Goal: Task Accomplishment & Management: Manage account settings

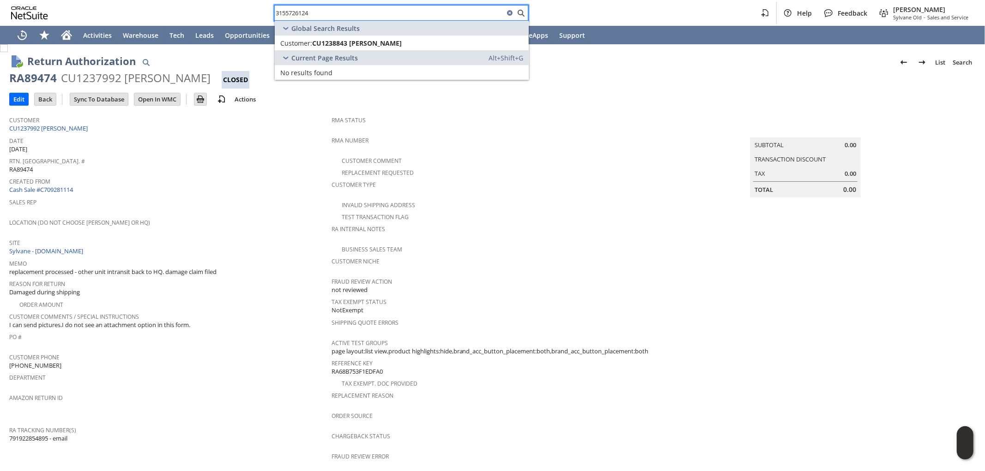
drag, startPoint x: 356, startPoint y: 14, endPoint x: 214, endPoint y: 10, distance: 142.3
click at [209, 8] on div "3155726124 Help Feedback Mark Neri Sylvane Old - Sales and Service" at bounding box center [492, 13] width 985 height 26
paste input "CU1231952"
type input "CU1231952"
click at [399, 42] on span "CU1231952 Susan Szakalski" at bounding box center [357, 43] width 90 height 9
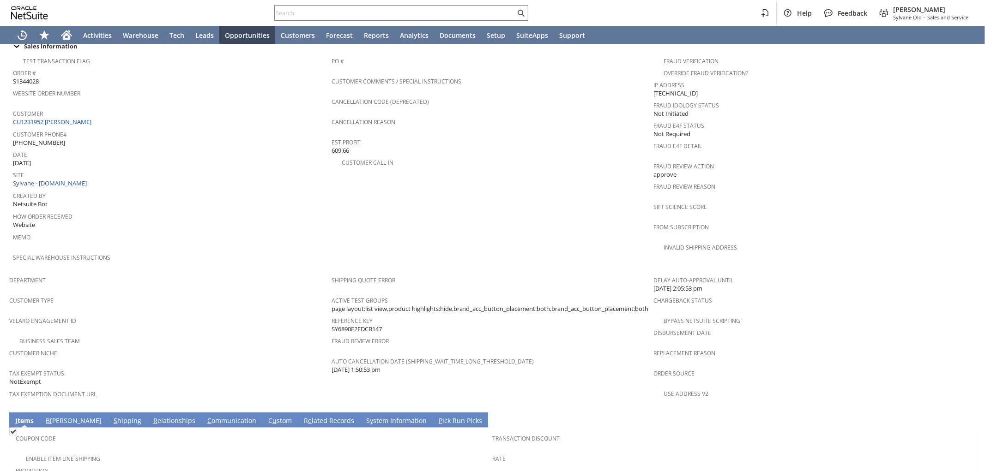
scroll to position [486, 0]
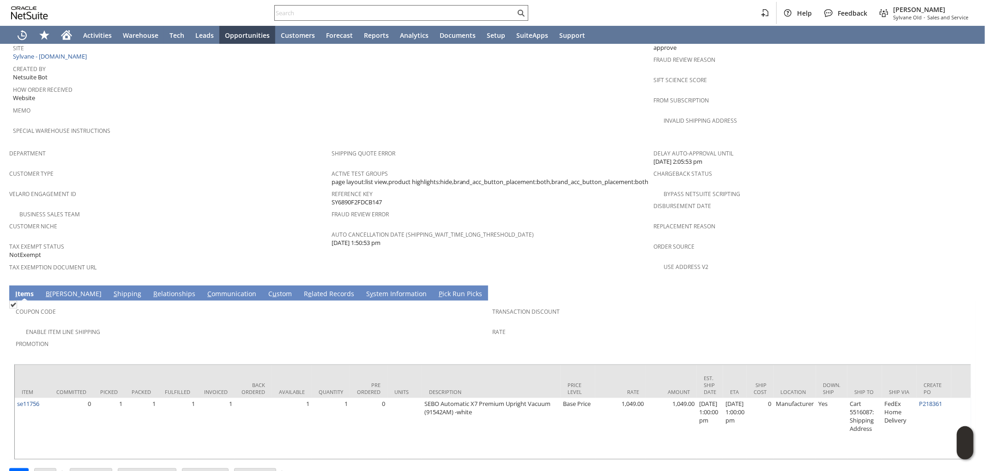
click at [388, 17] on input "text" at bounding box center [395, 12] width 241 height 11
paste input "SY68B363C8F1C68"
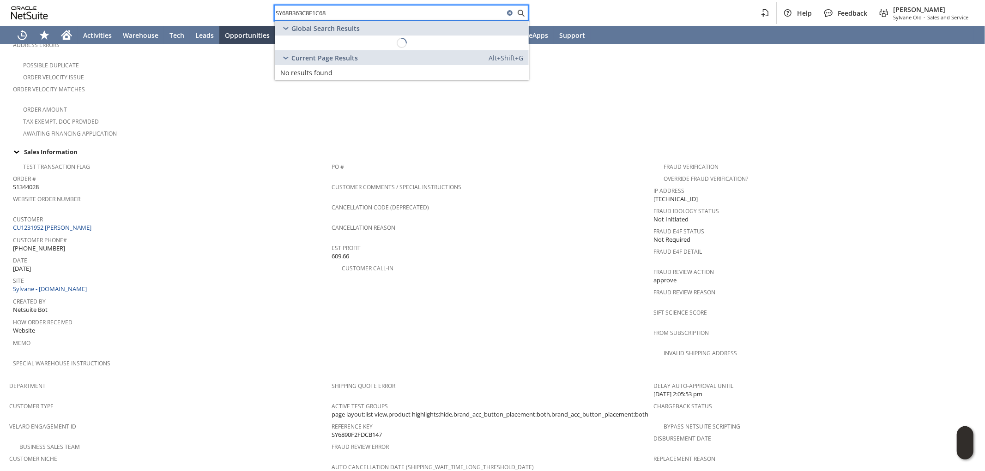
scroll to position [127, 0]
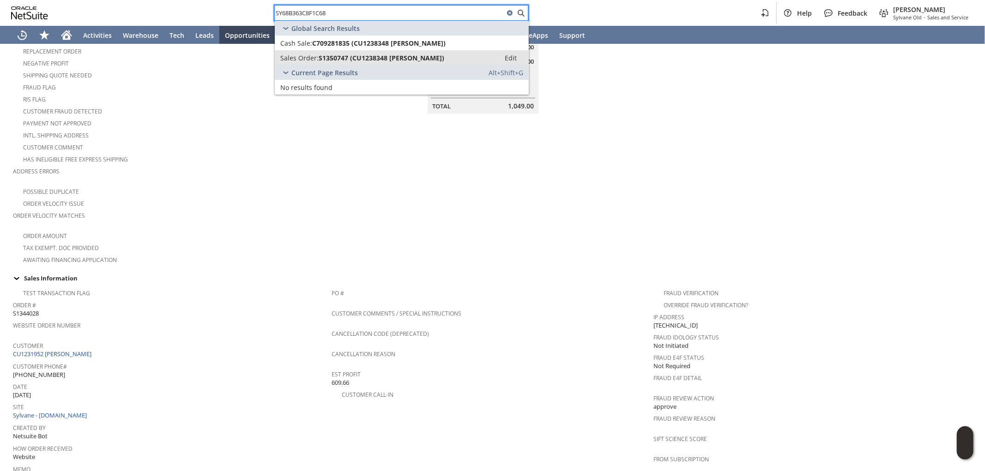
type input "SY68B363C8F1C68"
click at [365, 54] on span "S1350747 (CU1238348 Marian L Abbruzzese)" at bounding box center [382, 58] width 126 height 9
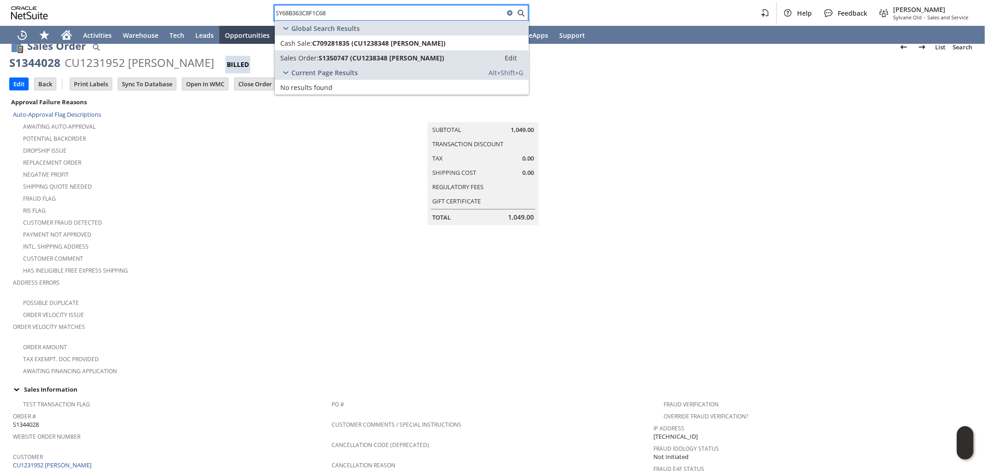
scroll to position [0, 0]
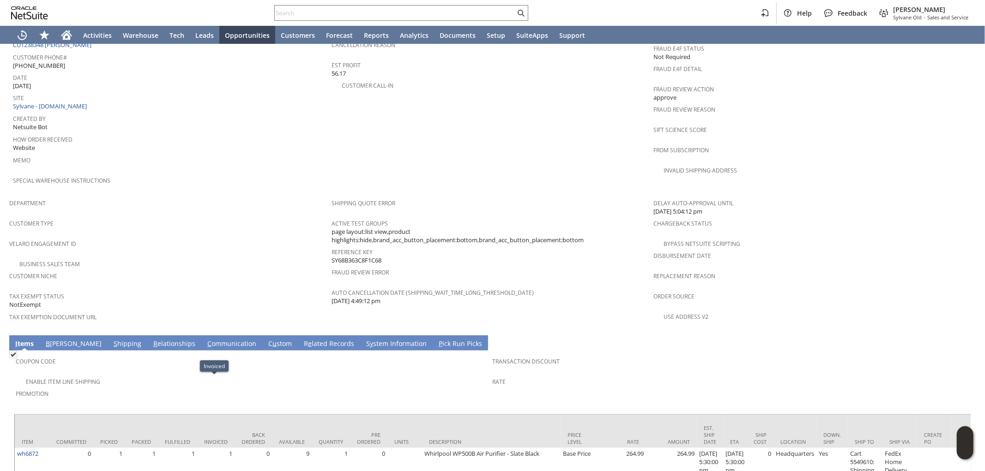
scroll to position [272, 0]
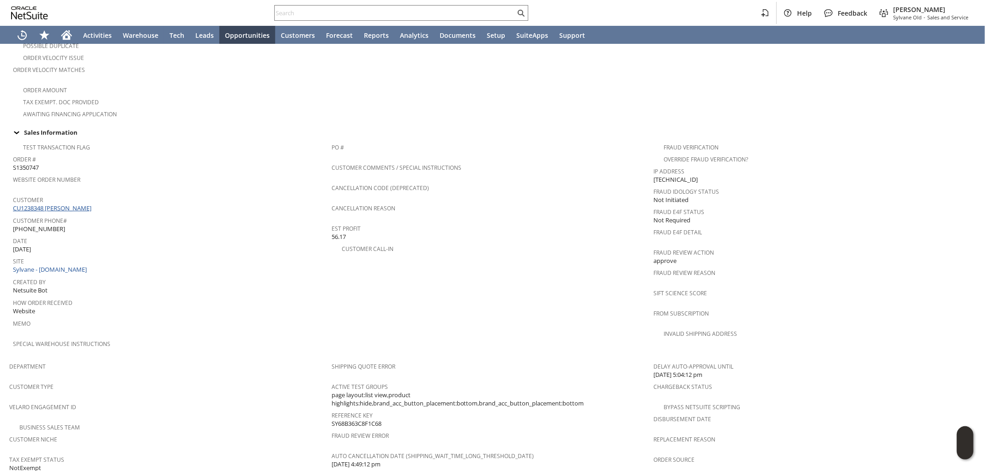
click at [82, 204] on link "CU1238348 Marian L Abbruzzese" at bounding box center [53, 208] width 81 height 8
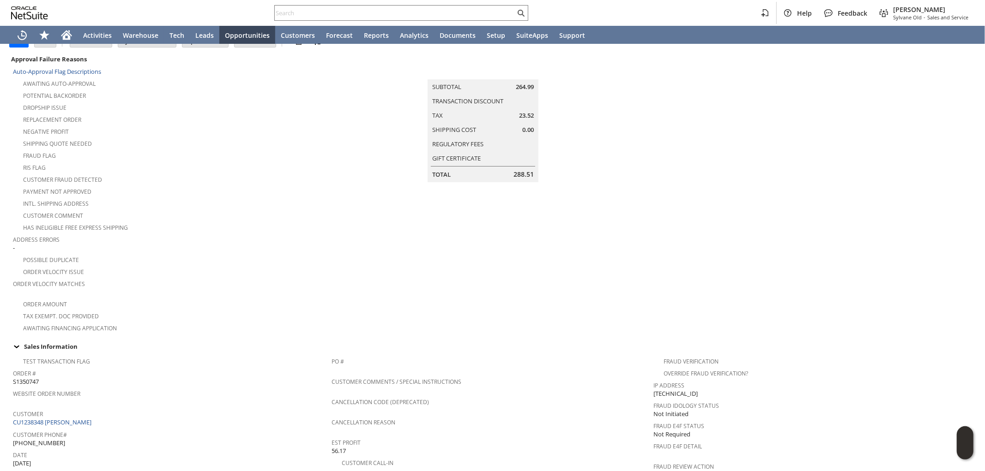
scroll to position [16, 0]
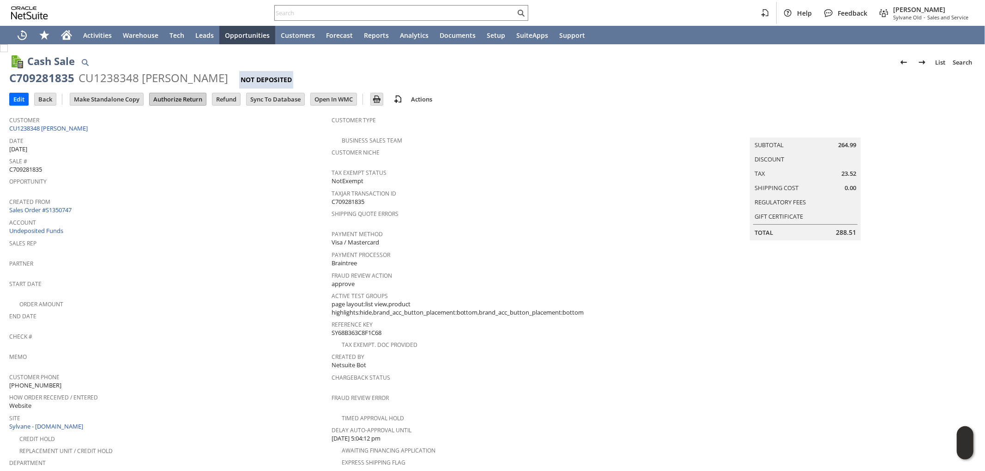
click at [177, 99] on input "Authorize Return" at bounding box center [178, 99] width 56 height 12
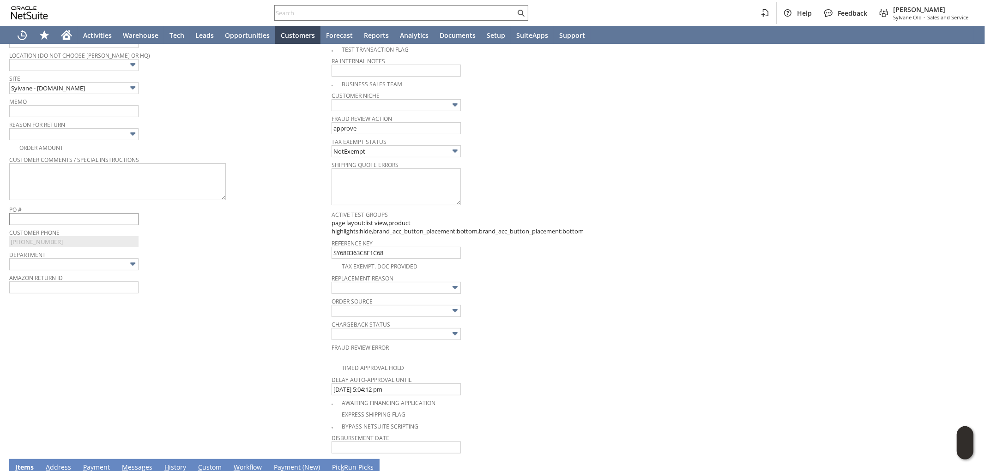
scroll to position [195, 0]
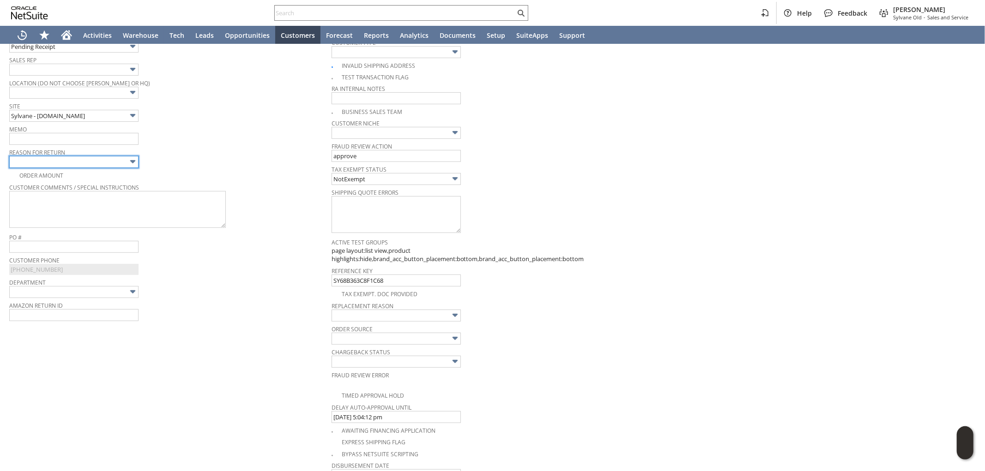
click at [85, 160] on input "text" at bounding box center [73, 162] width 129 height 12
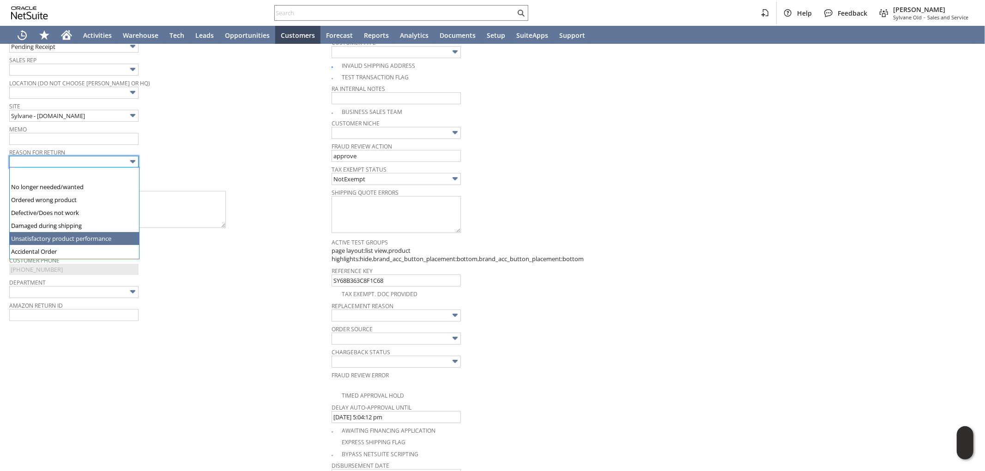
drag, startPoint x: 64, startPoint y: 234, endPoint x: 75, endPoint y: 228, distance: 13.2
type input "Unsatisfactory product performance"
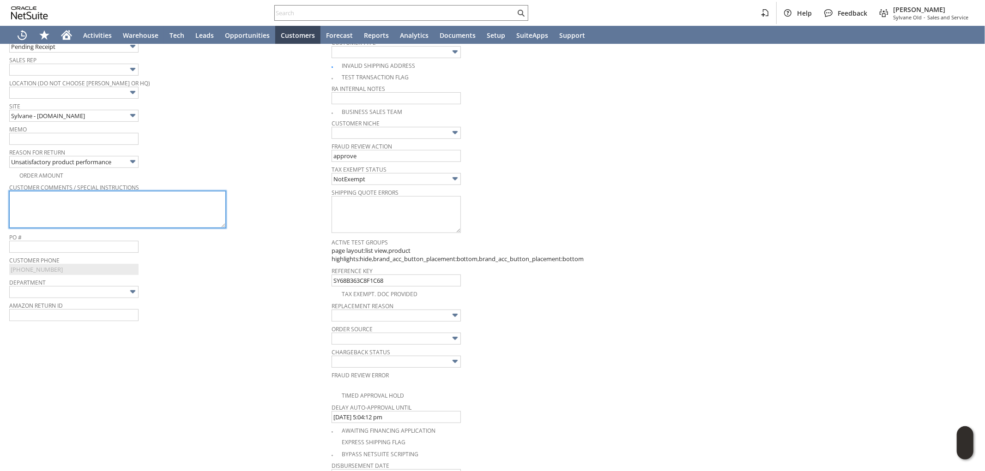
click at [94, 215] on textarea at bounding box center [117, 209] width 217 height 37
paste textarea "I'm unhappy with the strong plastic smell as well as the black poly foam inside…"
type textarea "I'm unhappy with the strong plastic smell as well as the black poly foam inside…"
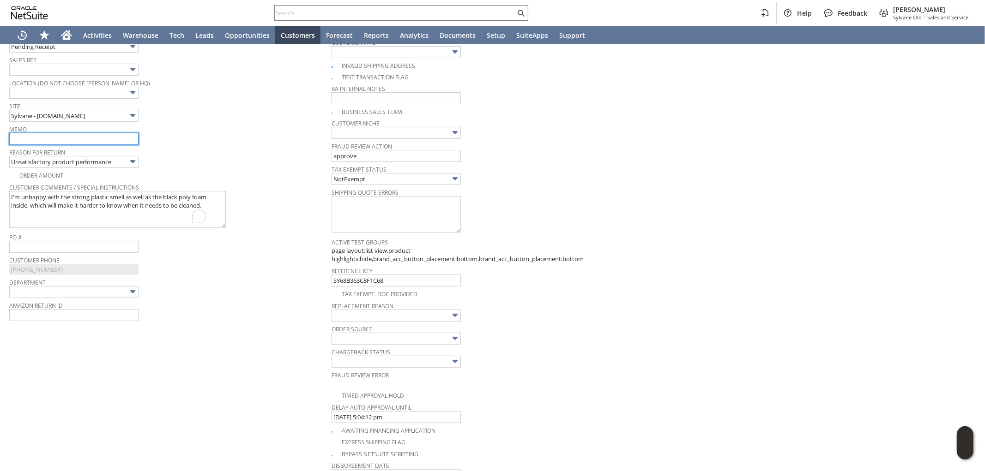
click at [88, 142] on input "text" at bounding box center [73, 139] width 129 height 12
type input "Refund once received"
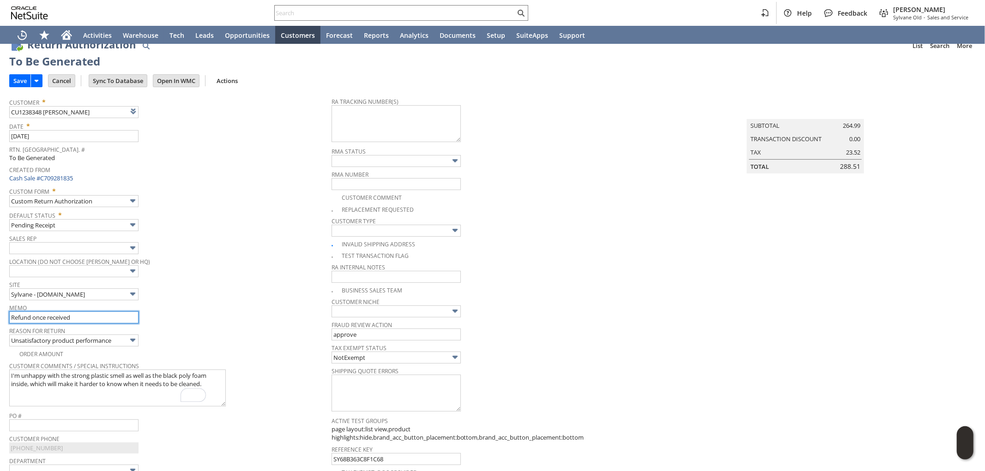
scroll to position [0, 0]
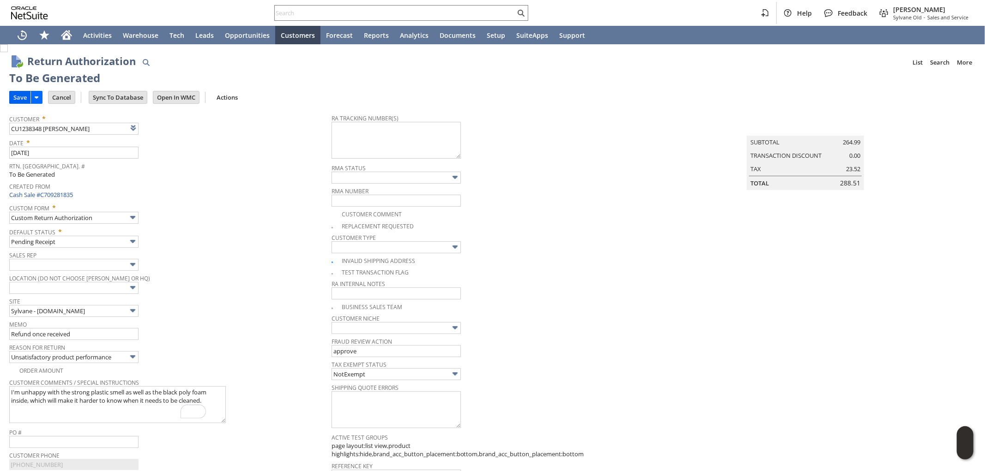
click at [22, 96] on input "Save" at bounding box center [20, 97] width 21 height 12
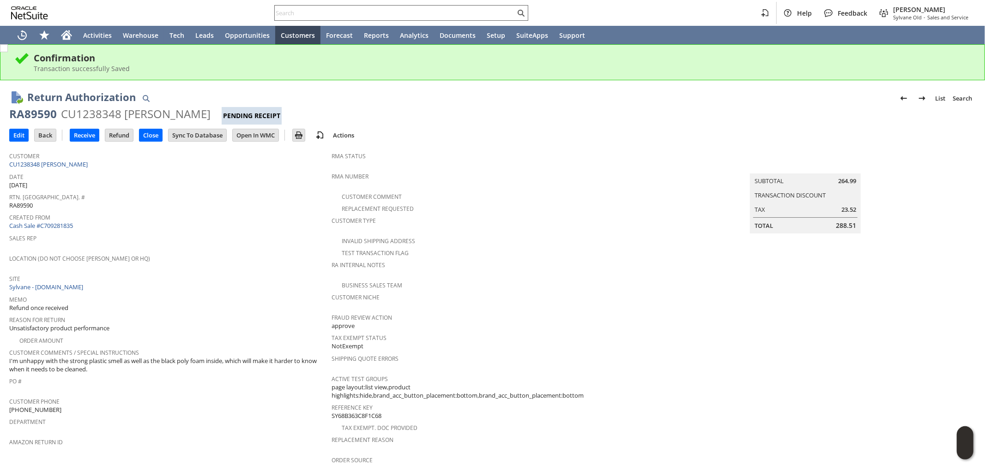
click at [470, 19] on div at bounding box center [401, 13] width 254 height 16
click at [475, 12] on input "text" at bounding box center [395, 12] width 241 height 11
paste input "[EMAIL_ADDRESS][DOMAIN_NAME]"
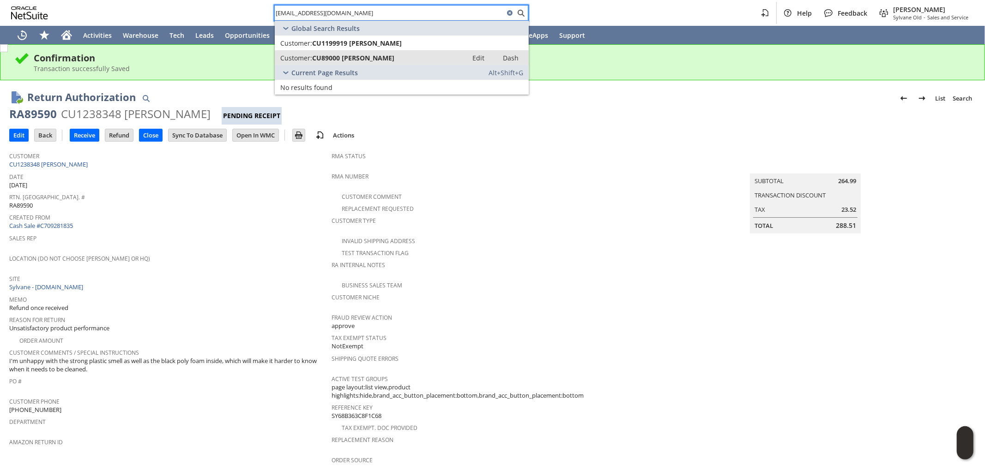
type input "[EMAIL_ADDRESS][DOMAIN_NAME]"
click at [388, 58] on span "CU89000 [PERSON_NAME]" at bounding box center [353, 58] width 82 height 9
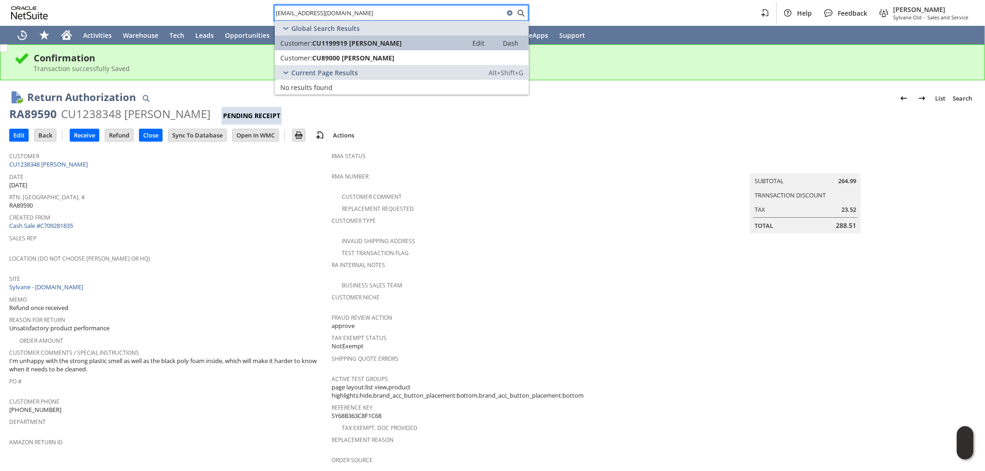
click at [394, 44] on div "Customer: CU1199919 Sally Green" at bounding box center [371, 43] width 182 height 9
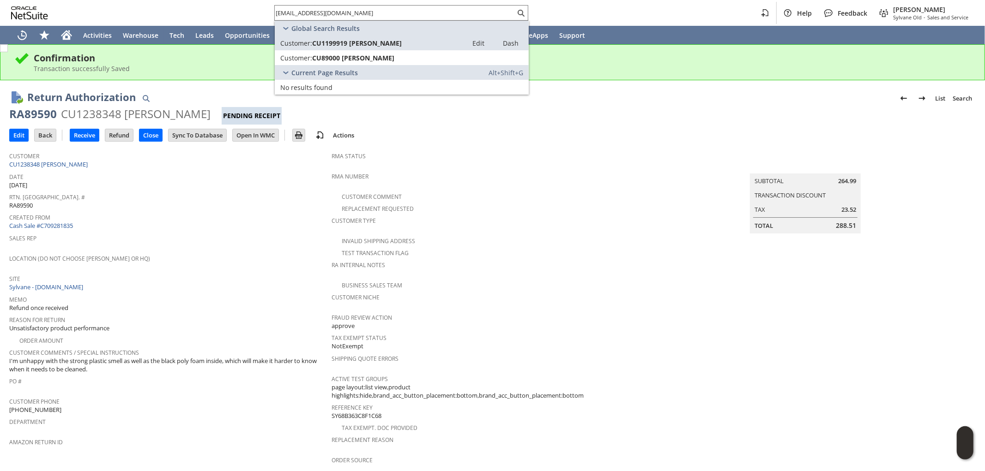
click at [52, 111] on div "RA89590" at bounding box center [33, 114] width 48 height 15
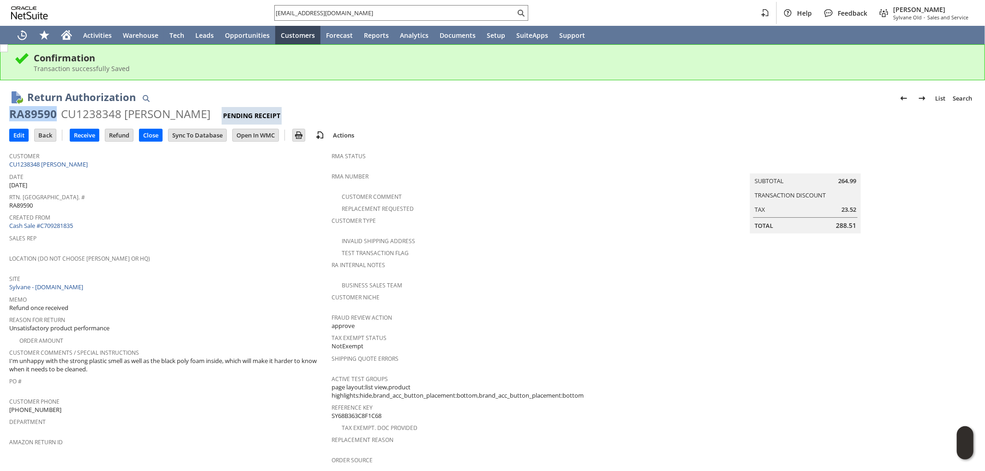
drag, startPoint x: 54, startPoint y: 111, endPoint x: 7, endPoint y: 112, distance: 47.1
click at [7, 113] on div "Return Authorization List Search RA89590 CU1238348 Marian L Abbruzzese Pending …" at bounding box center [492, 438] width 985 height 716
copy div "RA89590"
drag, startPoint x: 229, startPoint y: 108, endPoint x: 232, endPoint y: 112, distance: 4.8
click at [211, 108] on div "CU1238348 Marian L Abbruzzese" at bounding box center [136, 114] width 150 height 15
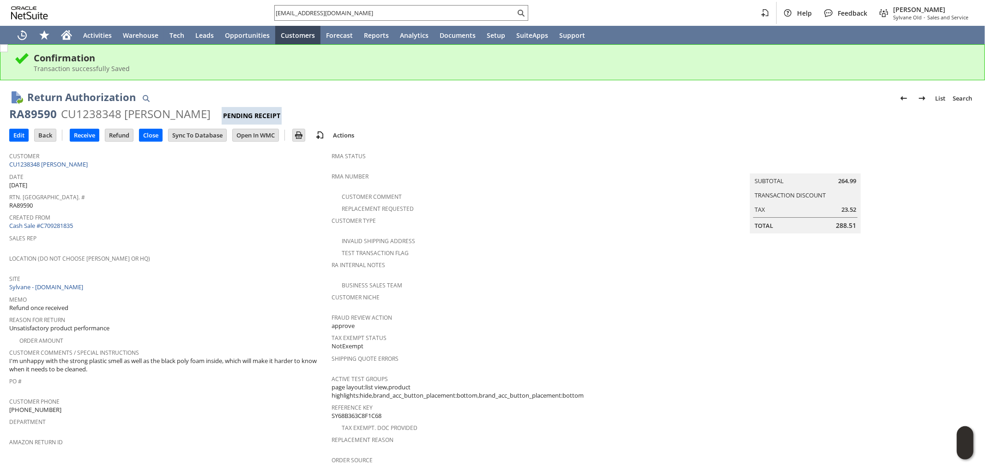
click at [211, 115] on div "CU1238348 Marian L Abbruzzese" at bounding box center [136, 114] width 150 height 15
click at [211, 113] on div "CU1238348 Marian L Abbruzzese" at bounding box center [136, 114] width 150 height 15
drag, startPoint x: 229, startPoint y: 112, endPoint x: 11, endPoint y: 107, distance: 218.0
click at [11, 107] on div "RA89590 CU1238348 Marian L Abbruzzese Pending Receipt" at bounding box center [492, 116] width 966 height 18
copy div "RA89590 CU1238348 Marian L Abbruzzese"
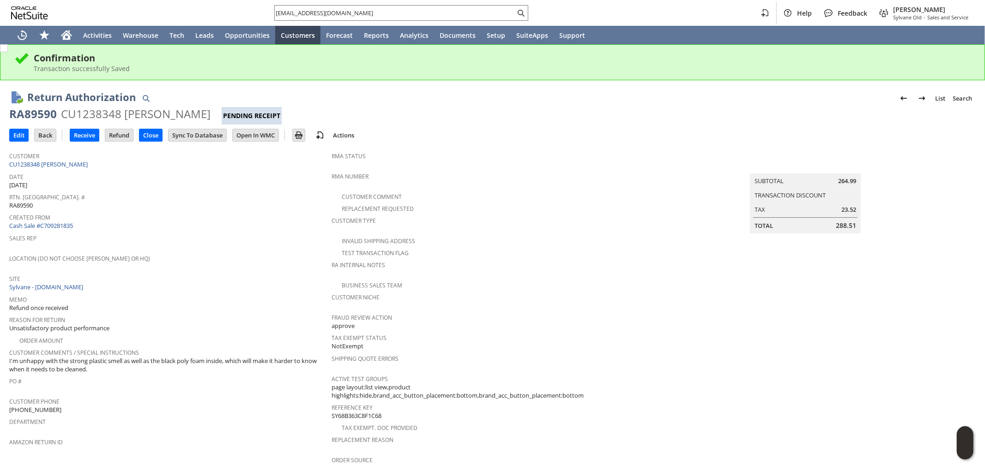
click at [51, 107] on div "RA89590" at bounding box center [33, 114] width 48 height 15
drag, startPoint x: 54, startPoint y: 114, endPoint x: 11, endPoint y: 114, distance: 43.9
click at [11, 114] on div "RA89590" at bounding box center [33, 114] width 48 height 15
copy div "RA89590"
drag, startPoint x: 122, startPoint y: 108, endPoint x: 155, endPoint y: 109, distance: 32.8
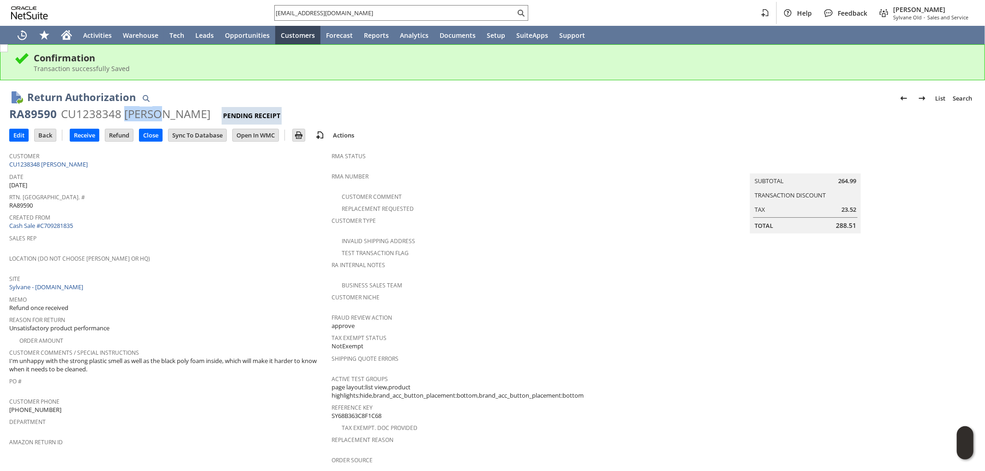
click at [156, 109] on div "CU1238348 [PERSON_NAME]" at bounding box center [136, 114] width 150 height 15
copy div "Marian"
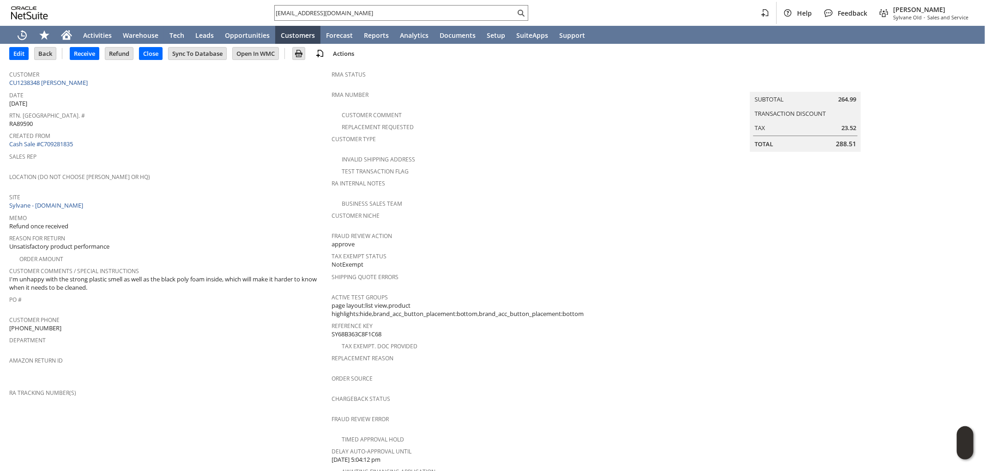
scroll to position [51, 0]
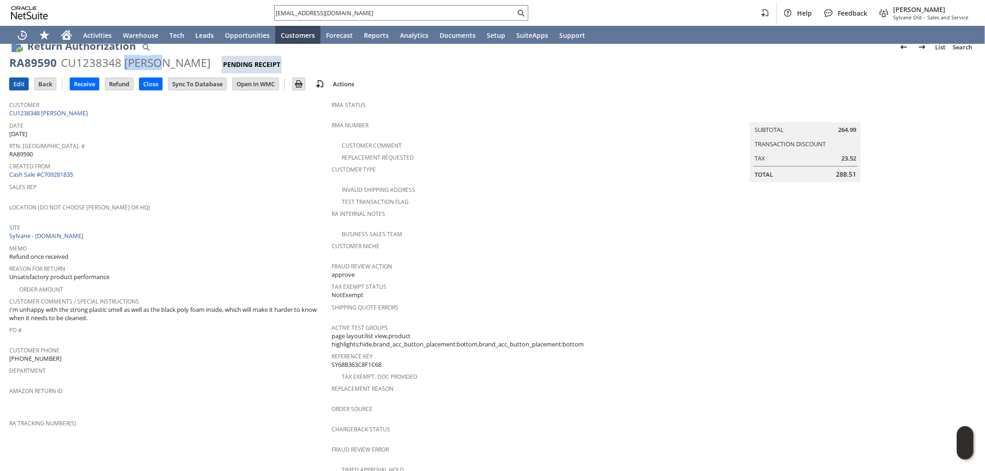
click at [12, 84] on input "Edit" at bounding box center [19, 84] width 18 height 12
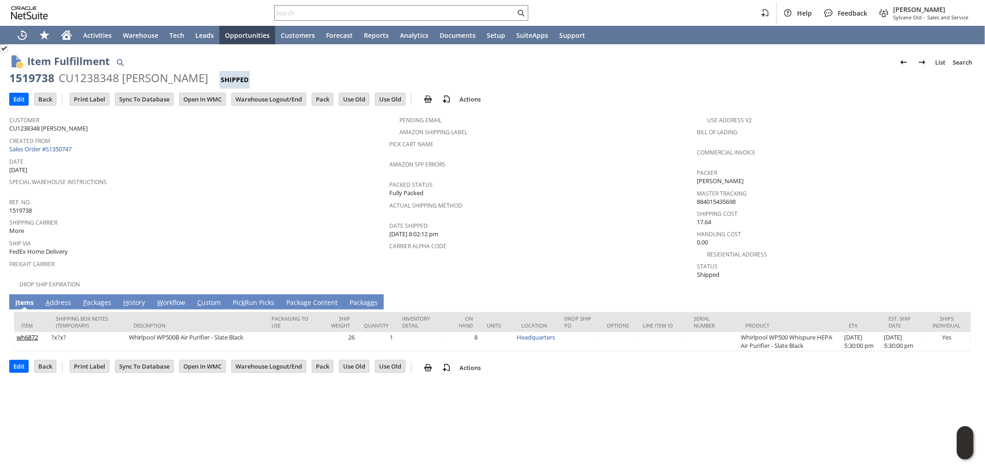
click at [65, 298] on link "A ddress" at bounding box center [58, 303] width 30 height 10
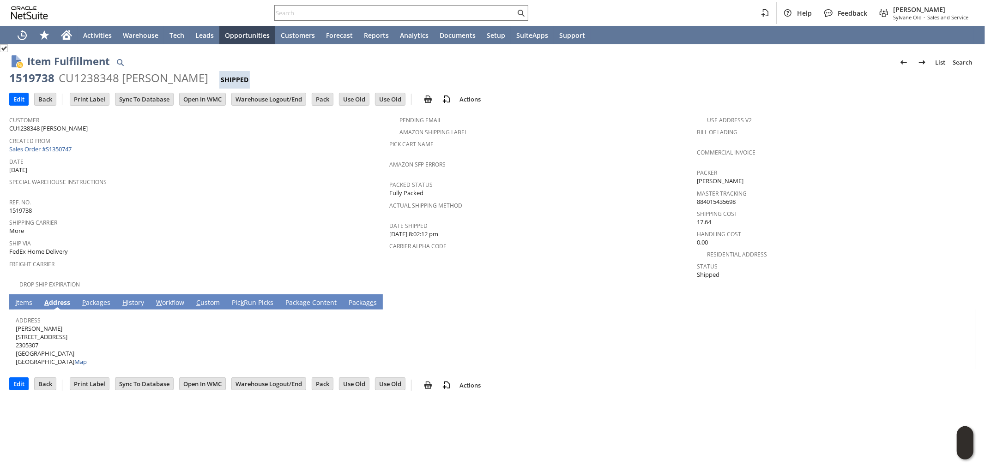
drag, startPoint x: 42, startPoint y: 321, endPoint x: 17, endPoint y: 321, distance: 25.4
click at [17, 325] on span "Marian Abbruzzese 56-28 217TH ST FL 2 2305307 BAYSIDE HILLS NY 11364 United Sta…" at bounding box center [51, 346] width 71 height 42
copy span "Marian Abbruzzese"
drag, startPoint x: 76, startPoint y: 328, endPoint x: 15, endPoint y: 325, distance: 60.6
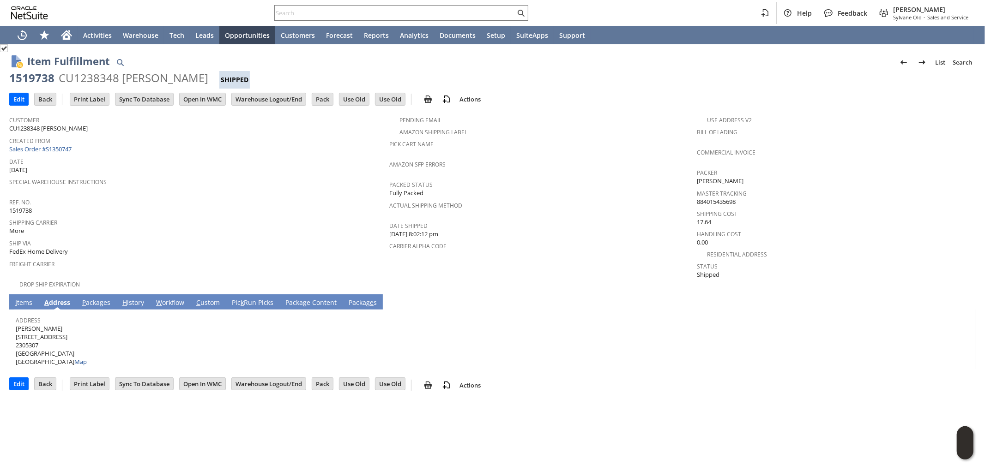
click at [16, 325] on span "Marian Abbruzzese 56-28 217TH ST FL 2 2305307 BAYSIDE HILLS NY 11364 United Sta…" at bounding box center [51, 346] width 71 height 42
click at [24, 326] on span "Marian Abbruzzese 56-28 217TH ST FL 2 2305307 BAYSIDE HILLS NY 11364 United Sta…" at bounding box center [51, 346] width 71 height 42
click at [25, 298] on link "I tems" at bounding box center [24, 303] width 22 height 10
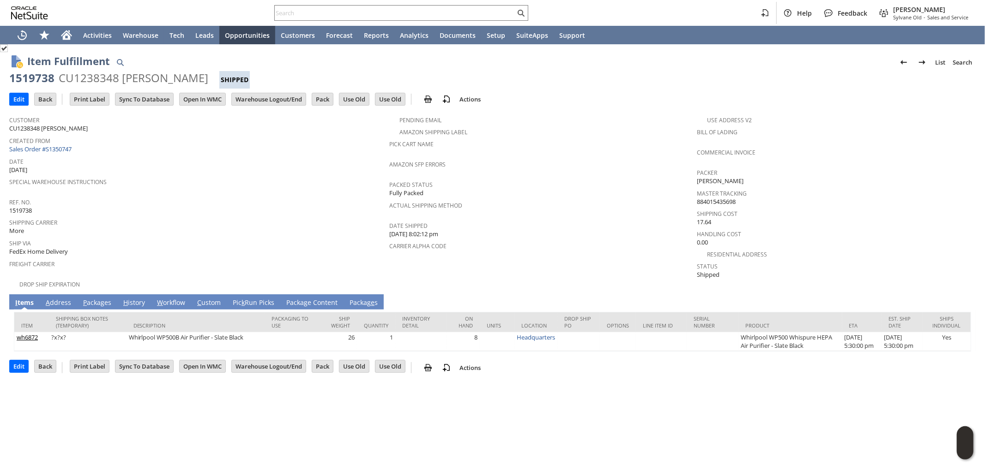
drag, startPoint x: 67, startPoint y: 295, endPoint x: 60, endPoint y: 323, distance: 29.6
click at [67, 298] on link "A ddress" at bounding box center [58, 303] width 30 height 10
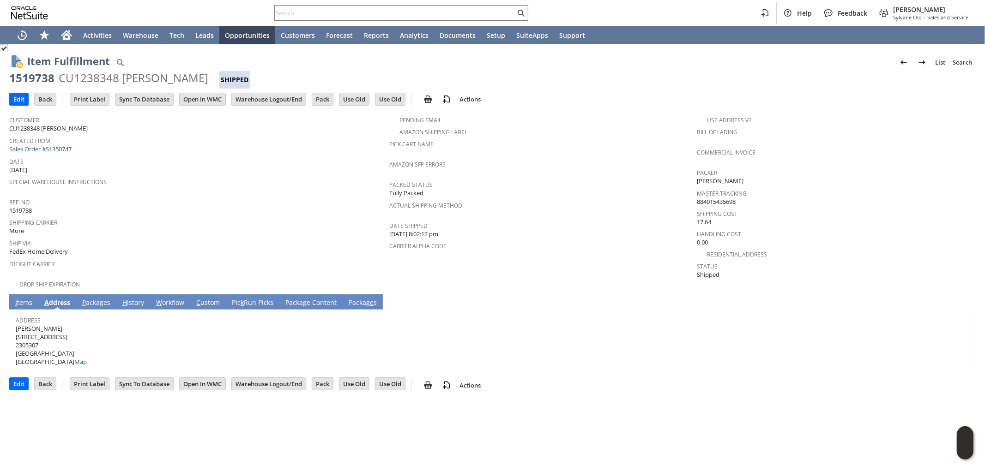
drag, startPoint x: 74, startPoint y: 328, endPoint x: 16, endPoint y: 328, distance: 58.2
click at [16, 328] on span "Marian Abbruzzese 56-28 217TH ST FL 2 2305307 BAYSIDE HILLS NY 11364 United Sta…" at bounding box center [51, 346] width 71 height 42
copy span "[STREET_ADDRESS]"
drag, startPoint x: 67, startPoint y: 343, endPoint x: 84, endPoint y: 344, distance: 16.2
click at [84, 344] on span "Marian Abbruzzese 56-28 217TH ST FL 2 2305307 BAYSIDE HILLS NY 11364 United Sta…" at bounding box center [51, 346] width 71 height 42
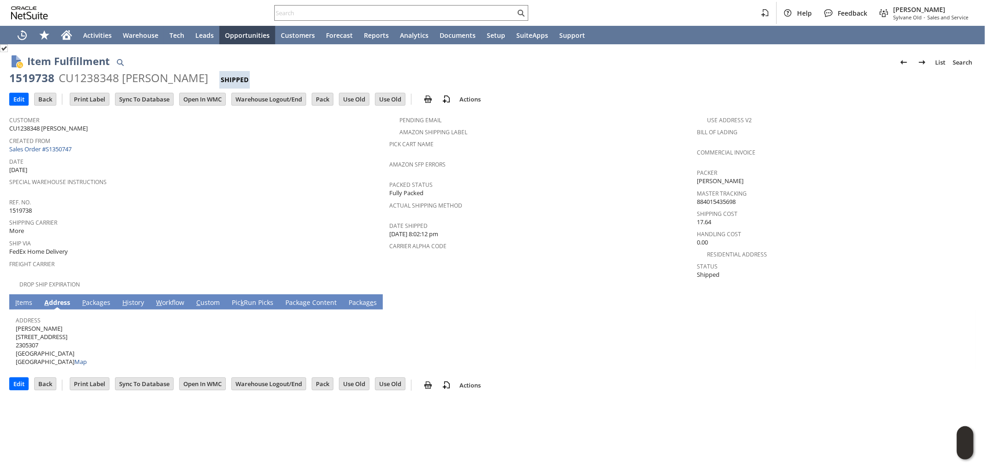
copy span "11364"
drag, startPoint x: 57, startPoint y: 343, endPoint x: 16, endPoint y: 344, distance: 41.1
click at [16, 344] on span "Marian Abbruzzese 56-28 217TH ST FL 2 2305307 BAYSIDE HILLS NY 11364 United Sta…" at bounding box center [51, 346] width 71 height 42
copy span "BAYSIDE HILLS"
drag, startPoint x: 97, startPoint y: 292, endPoint x: 66, endPoint y: 311, distance: 36.7
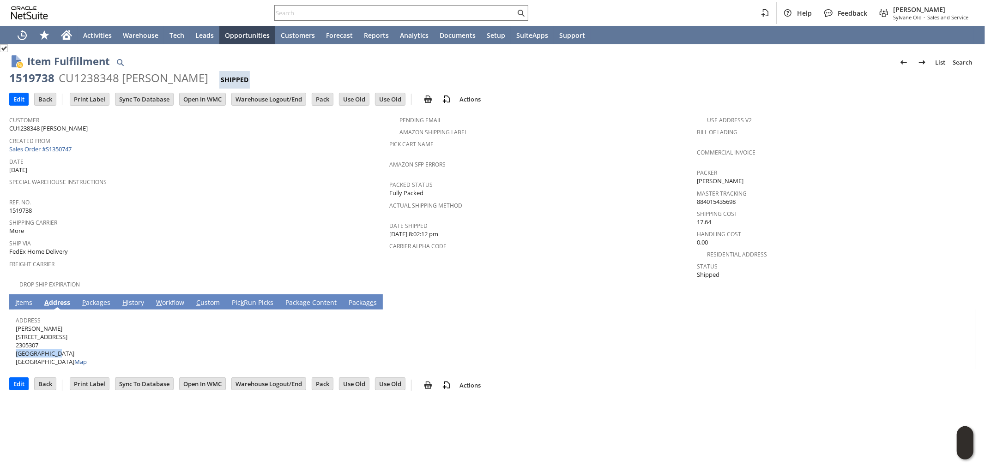
click at [97, 298] on link "P ackages" at bounding box center [96, 303] width 33 height 10
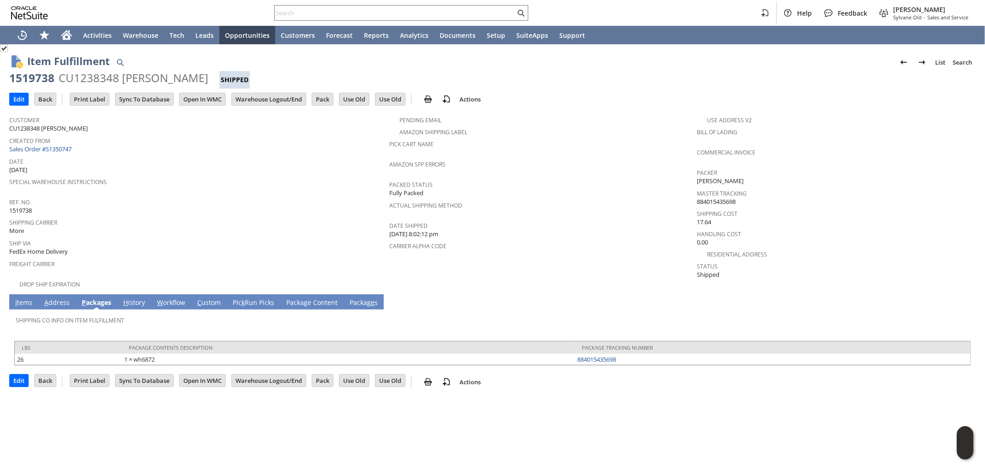
click at [24, 298] on link "I tems" at bounding box center [24, 303] width 22 height 10
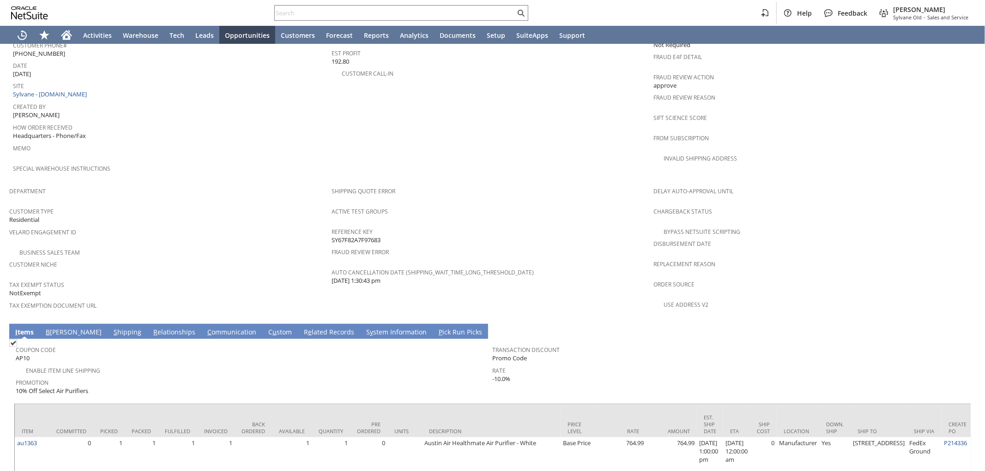
scroll to position [469, 0]
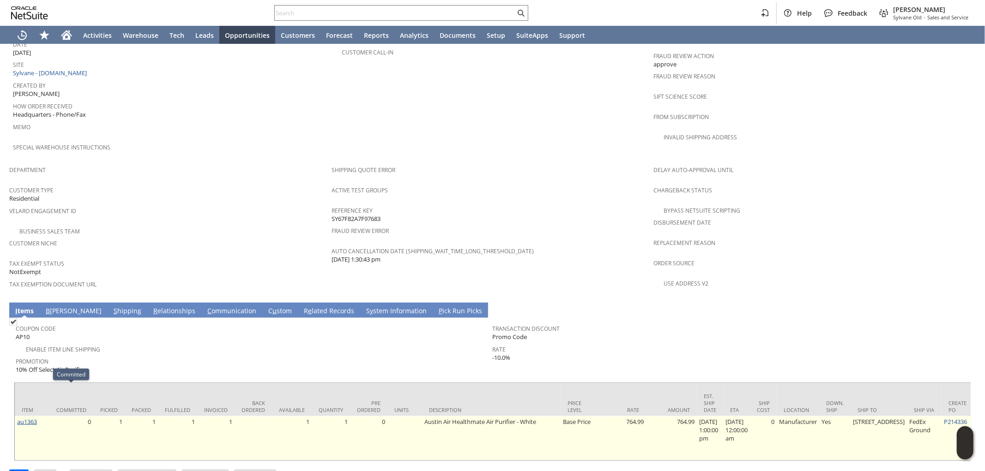
click at [34, 418] on link "au1363" at bounding box center [27, 422] width 20 height 8
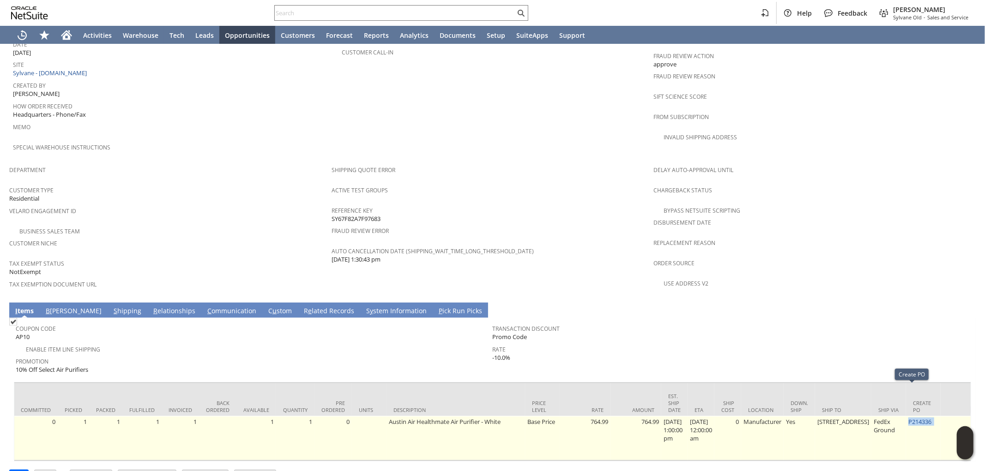
drag, startPoint x: 960, startPoint y: 391, endPoint x: 887, endPoint y: 388, distance: 73.9
click at [906, 416] on td "P214336" at bounding box center [923, 438] width 35 height 44
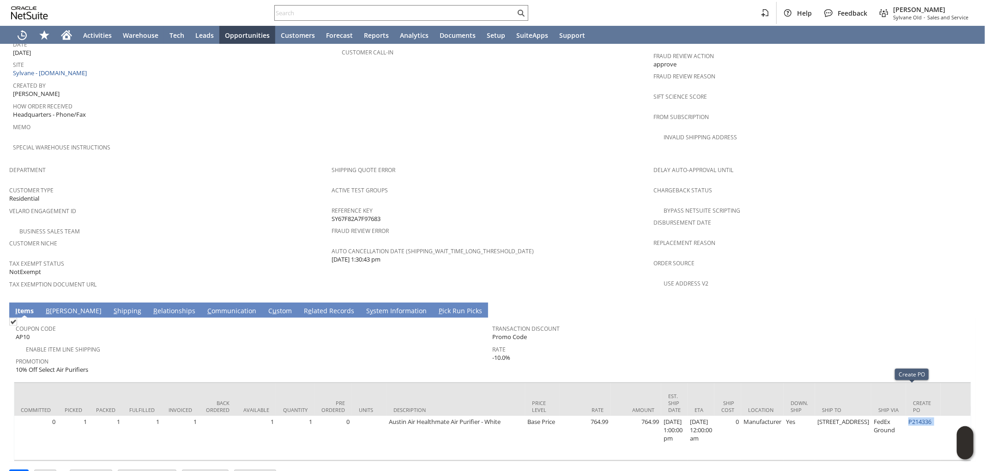
copy td "P214336"
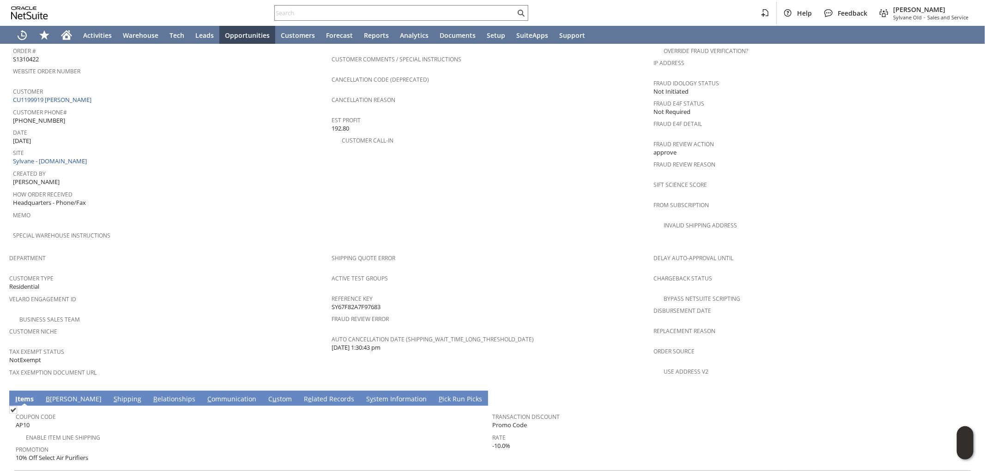
scroll to position [367, 0]
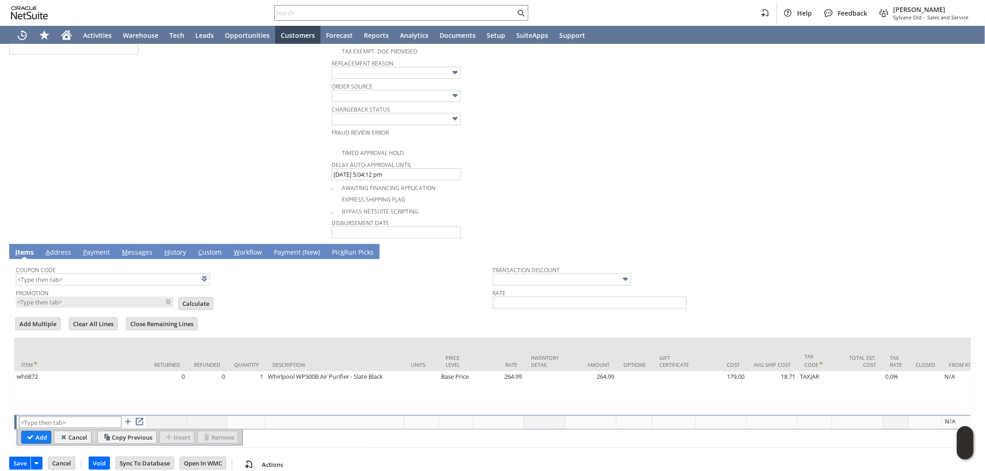
scroll to position [454, 0]
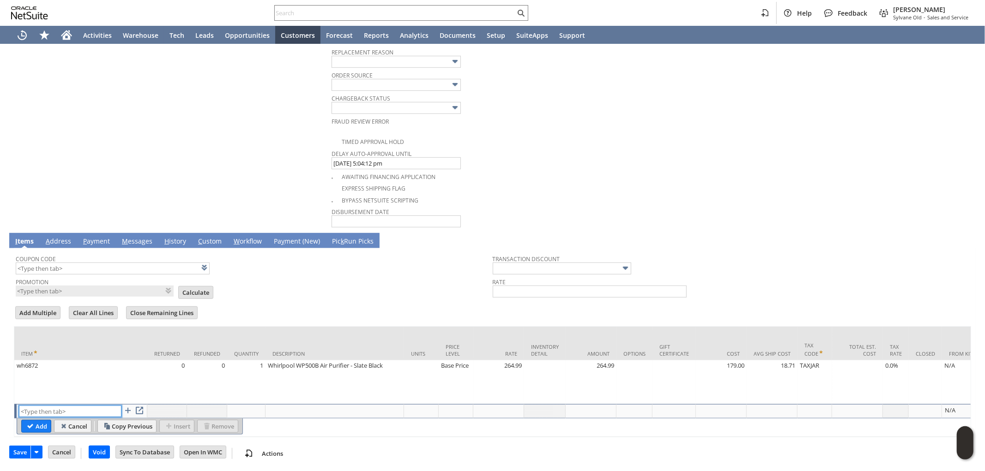
click at [52, 406] on input "text" at bounding box center [70, 412] width 103 height 12
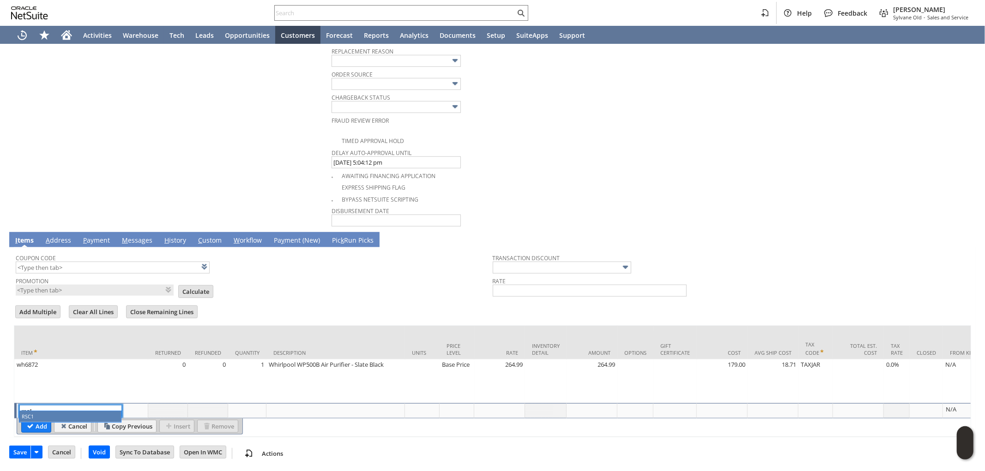
type input "RSC1"
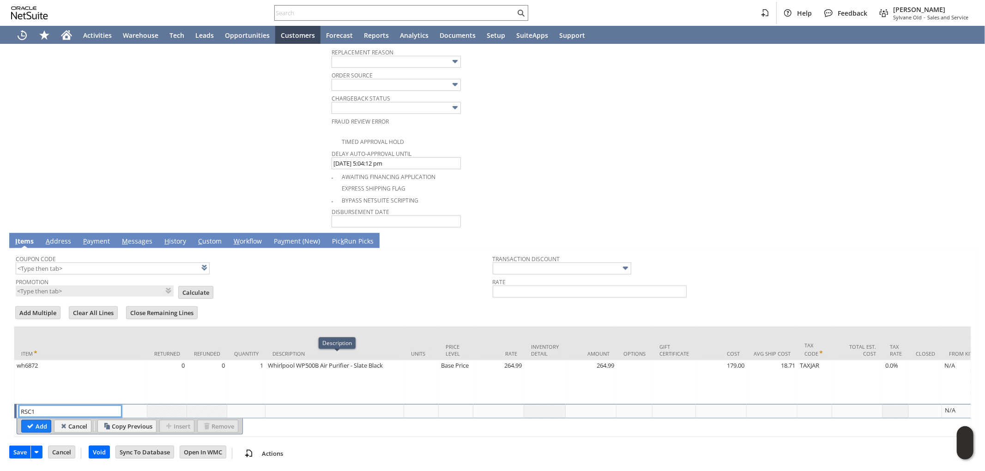
type input "Disco...rice"
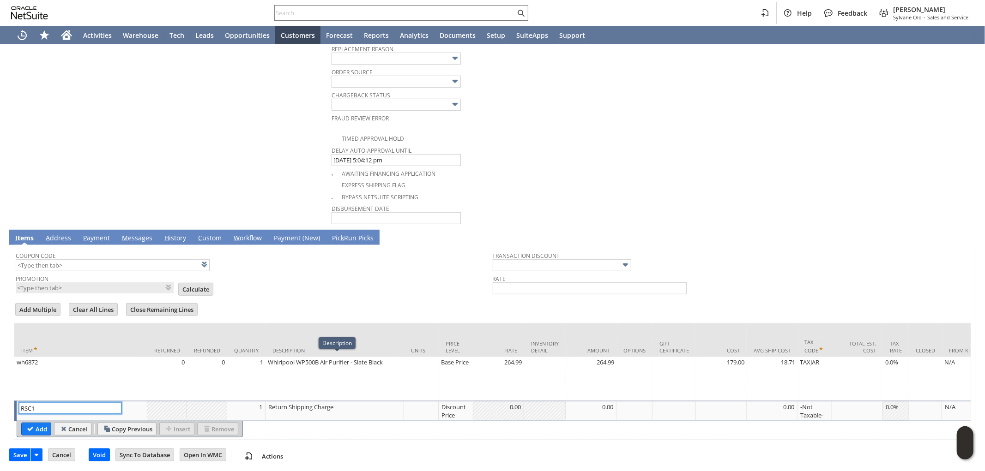
type input "RSC1"
drag, startPoint x: 464, startPoint y: 408, endPoint x: 457, endPoint y: 408, distance: 6.5
click at [461, 408] on div "Discount Price" at bounding box center [456, 412] width 30 height 18
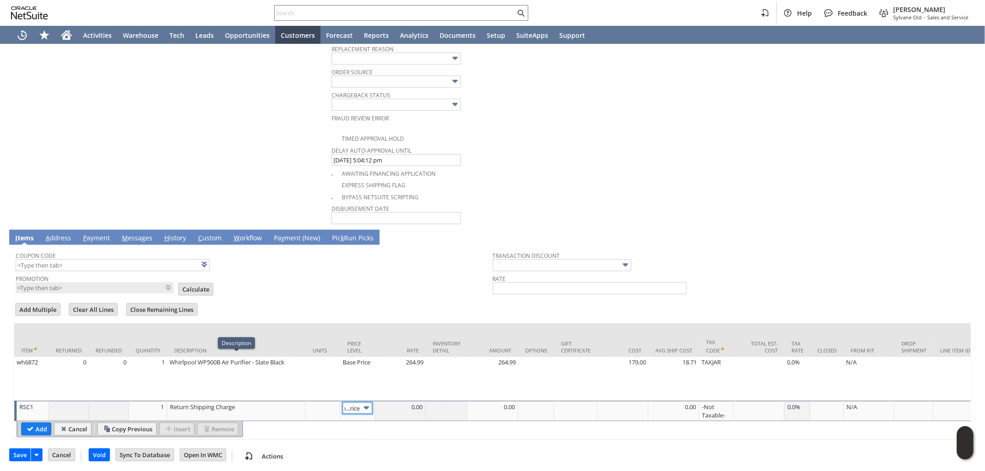
scroll to position [0, 0]
click at [362, 403] on img at bounding box center [366, 408] width 11 height 11
type input "Custom"
click at [501, 404] on div at bounding box center [493, 407] width 46 height 9
type input "-21.29"
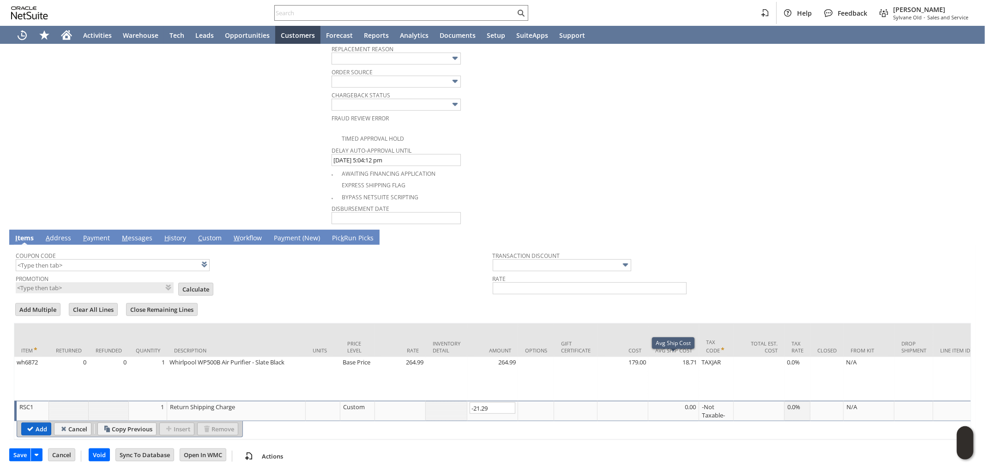
click at [39, 425] on input "Add" at bounding box center [36, 429] width 29 height 12
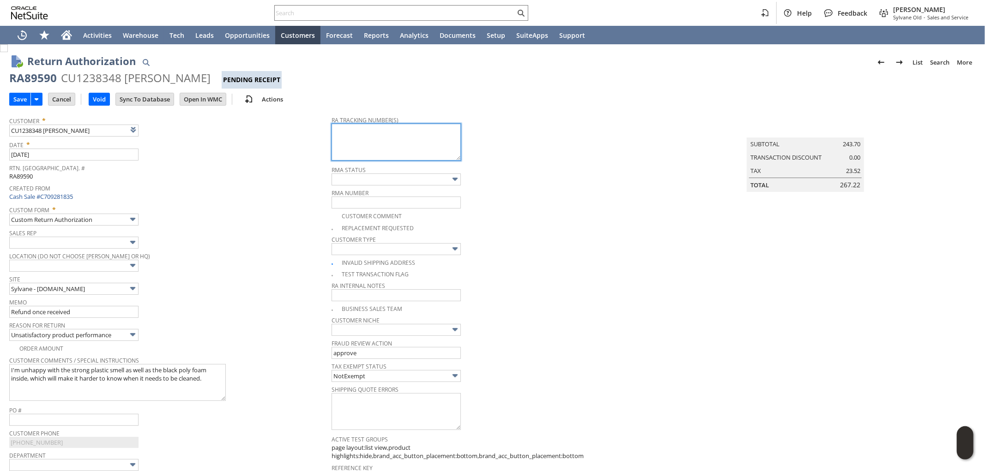
click at [377, 141] on textarea at bounding box center [396, 142] width 129 height 37
paste textarea "791933368818"
type textarea "791933368818 - email"
click at [22, 99] on input "Save" at bounding box center [20, 99] width 21 height 12
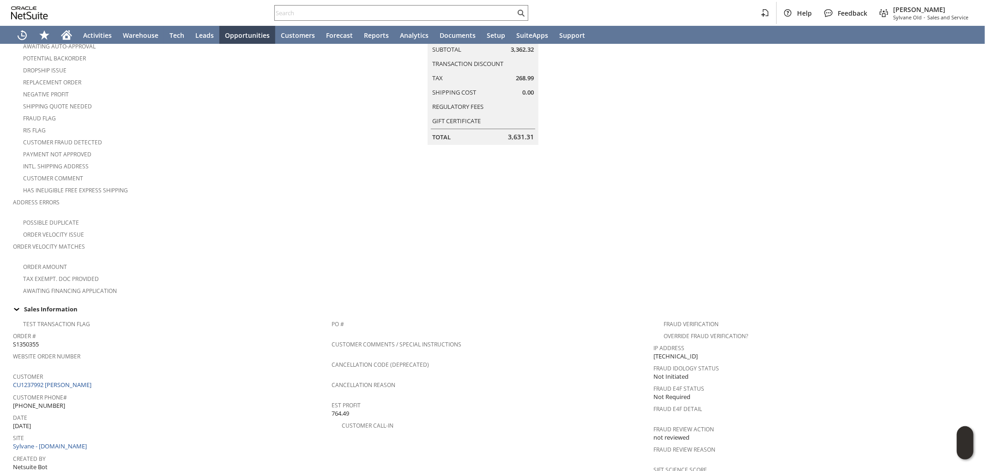
scroll to position [308, 0]
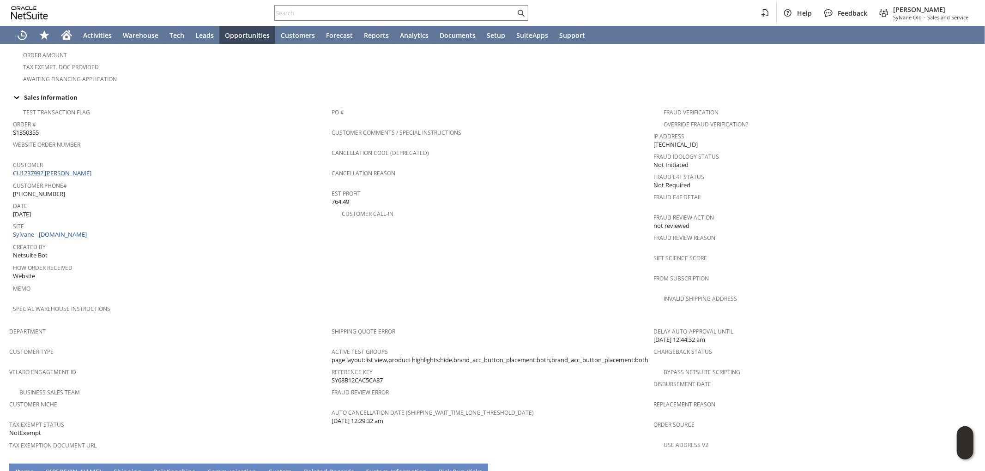
click at [81, 169] on link "CU1237992 [PERSON_NAME]" at bounding box center [53, 173] width 81 height 8
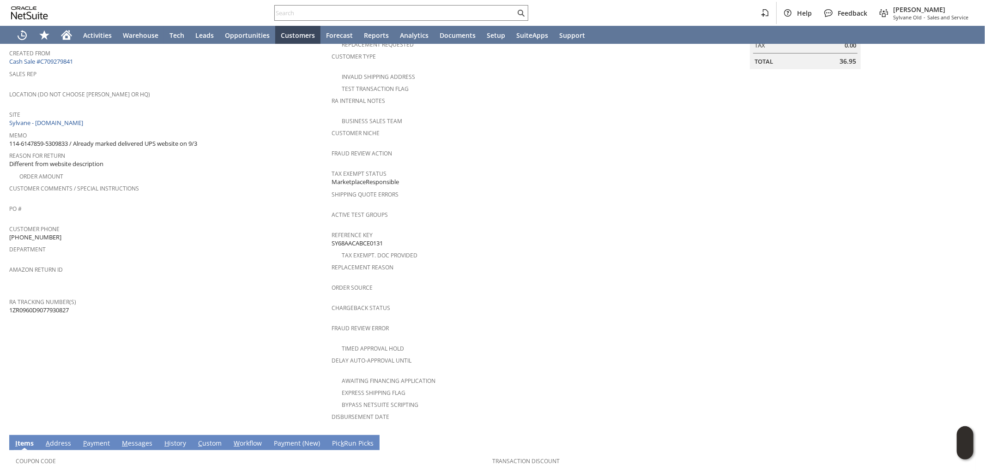
scroll to position [107, 0]
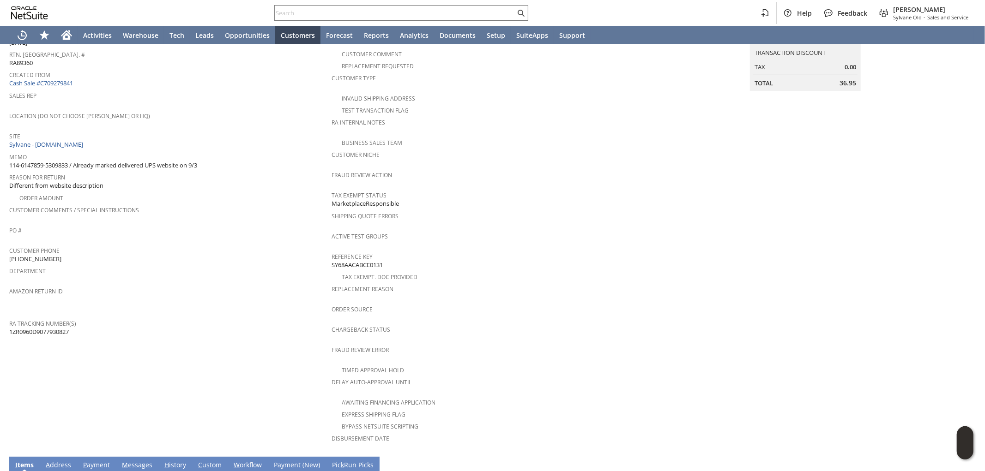
drag, startPoint x: 73, startPoint y: 315, endPoint x: 10, endPoint y: 320, distance: 63.4
click at [10, 320] on div "RA Tracking Number(s) 1ZR0960D9077930827" at bounding box center [168, 326] width 318 height 19
copy span "1ZR0960D9077930827"
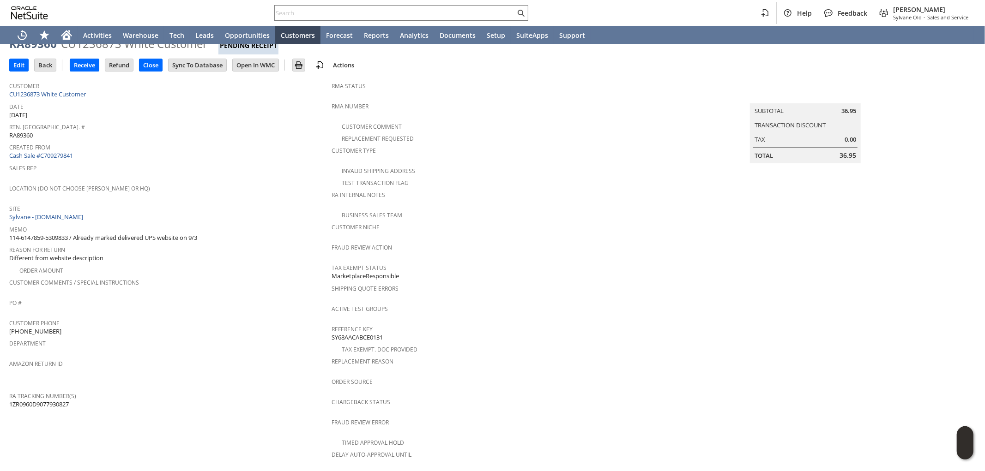
scroll to position [0, 0]
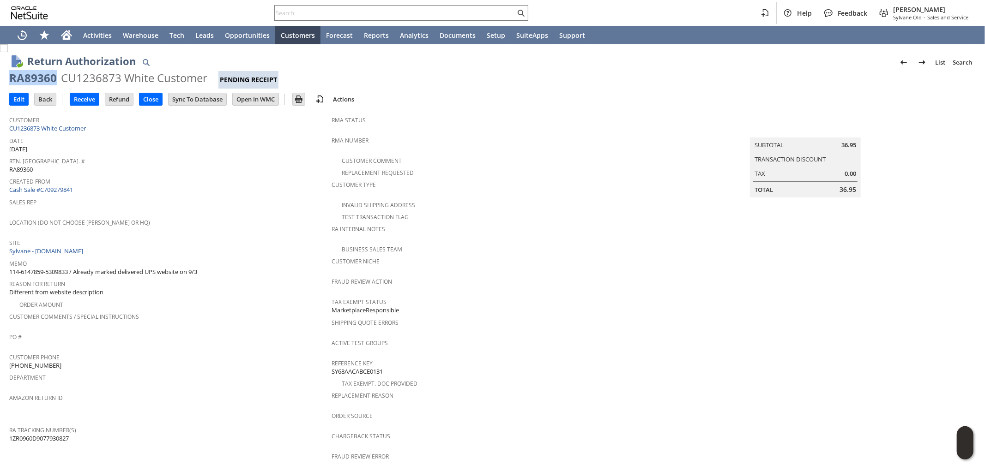
drag, startPoint x: 57, startPoint y: 75, endPoint x: 10, endPoint y: 76, distance: 47.6
click at [10, 76] on div "RA89360 CU1236873 White Customer Pending Receipt" at bounding box center [492, 80] width 966 height 18
copy div "RA89360"
drag, startPoint x: 60, startPoint y: 75, endPoint x: 326, endPoint y: 51, distance: 266.6
click at [204, 71] on div "CU1236873 White Customer" at bounding box center [134, 78] width 146 height 15
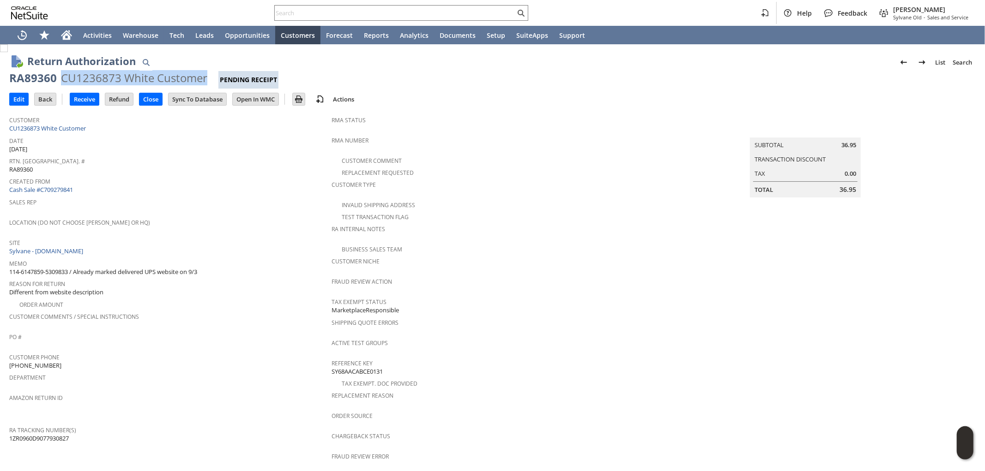
copy div "CU1236873 White Customer"
drag, startPoint x: 204, startPoint y: 74, endPoint x: 122, endPoint y: 70, distance: 81.8
click at [64, 75] on div "CU1236873 White Customer" at bounding box center [134, 78] width 146 height 15
copy div "U1236873 White Customer"
click at [62, 76] on div "CU1236873 White Customer" at bounding box center [134, 78] width 146 height 15
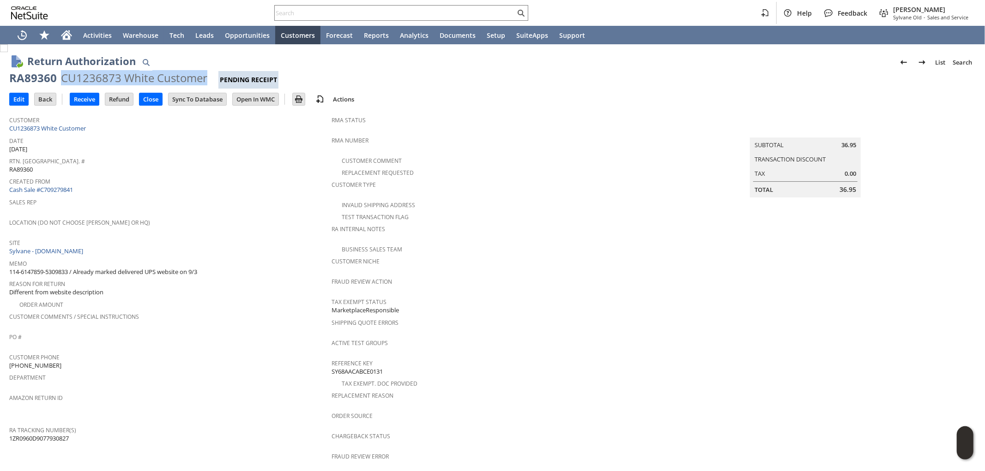
copy div "CU1236873 White Customer"
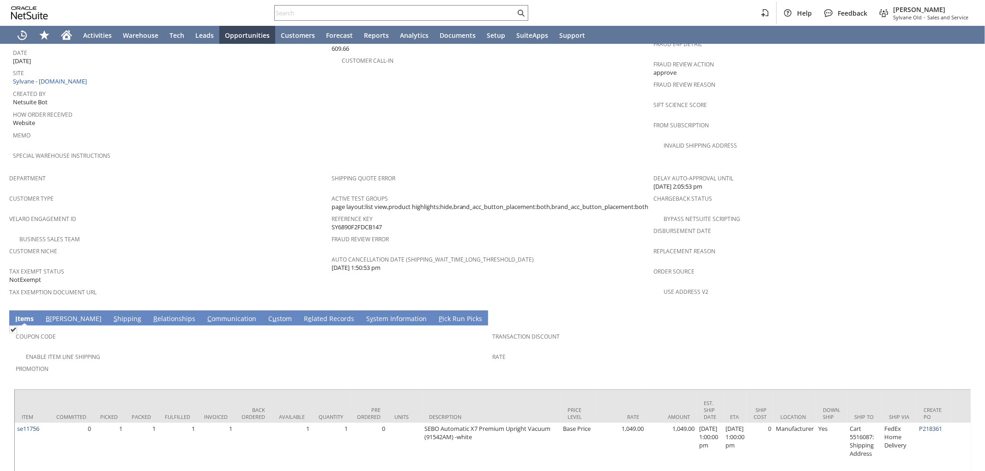
scroll to position [0, 443]
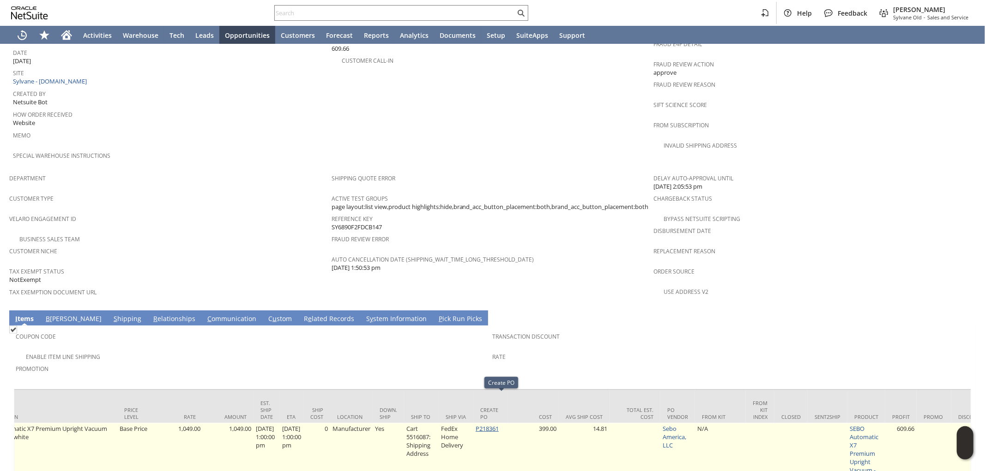
click at [496, 425] on link "P218361" at bounding box center [487, 429] width 23 height 8
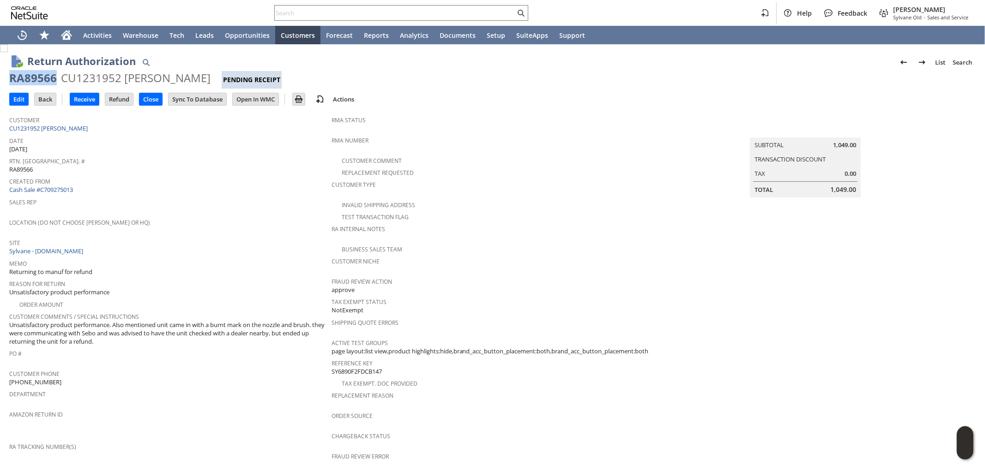
drag, startPoint x: 54, startPoint y: 76, endPoint x: 7, endPoint y: 76, distance: 47.1
click at [7, 76] on div "Return Authorization List Search RA89566 CU1231952 Susan Szakalski Pending Rece…" at bounding box center [492, 402] width 985 height 716
copy div "RA89566"
drag, startPoint x: 204, startPoint y: 78, endPoint x: 8, endPoint y: 76, distance: 195.8
click at [8, 76] on div "Return Authorization List Search RA89566 CU1231952 Susan Szakalski Pending Rece…" at bounding box center [492, 402] width 985 height 716
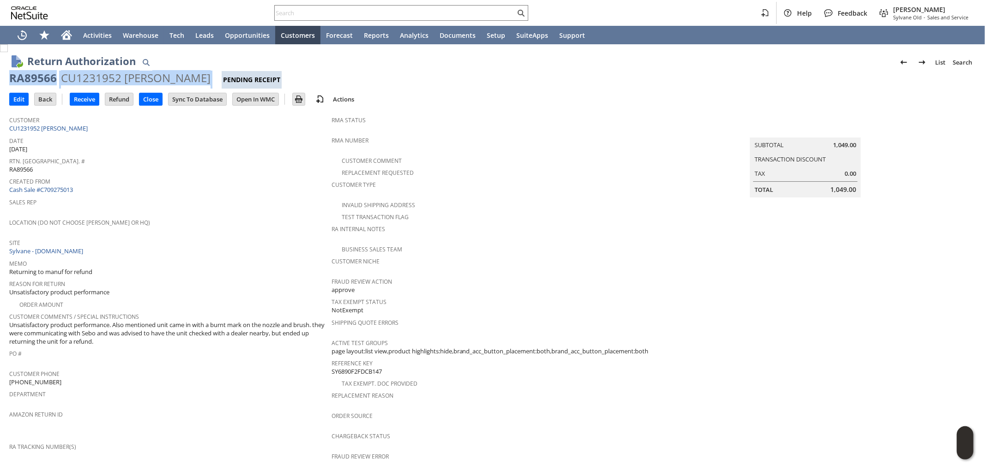
copy div "RA89566 CU1231952 Susan Szakalski"
click at [21, 101] on input "Edit" at bounding box center [19, 99] width 18 height 12
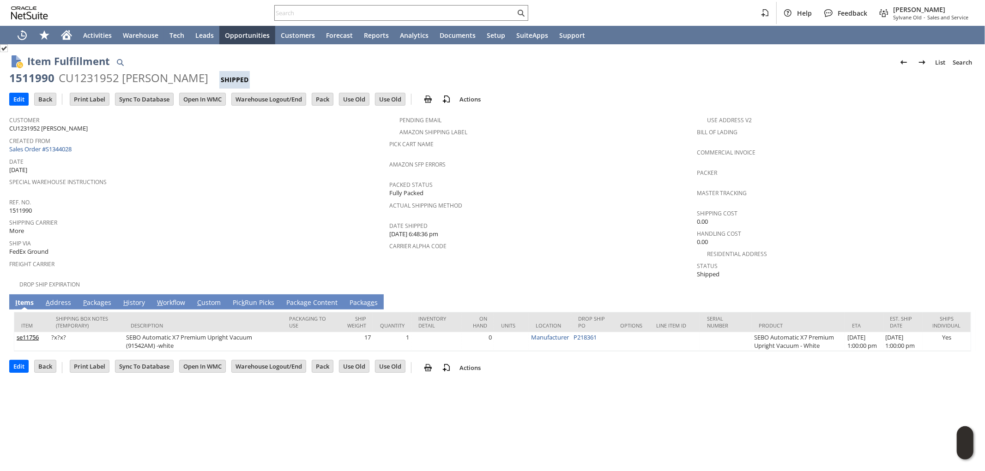
click at [61, 298] on link "A ddress" at bounding box center [58, 303] width 30 height 10
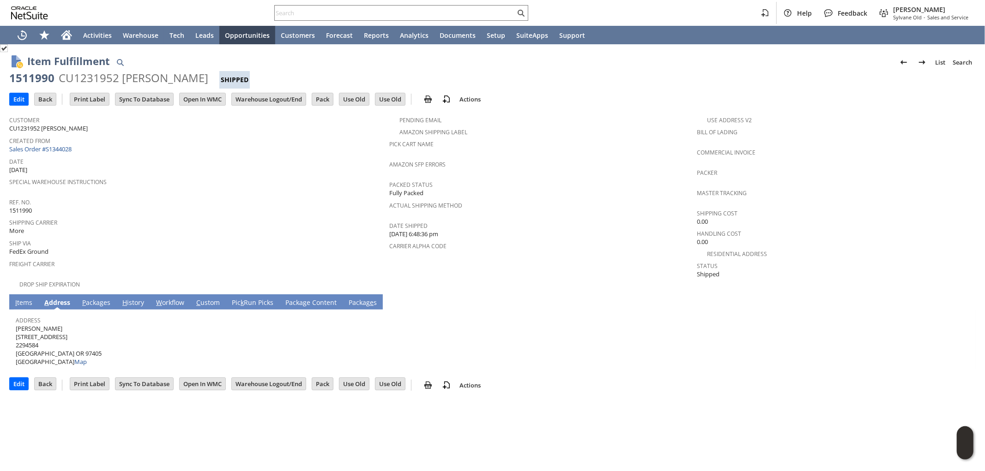
drag, startPoint x: 61, startPoint y: 323, endPoint x: 61, endPoint y: 318, distance: 5.6
click at [61, 325] on span "[PERSON_NAME] [STREET_ADDRESS][PERSON_NAME][PERSON_NAME] Map" at bounding box center [59, 346] width 86 height 42
drag, startPoint x: 60, startPoint y: 318, endPoint x: 16, endPoint y: 320, distance: 44.4
click at [16, 325] on span "[PERSON_NAME] [STREET_ADDRESS][PERSON_NAME][PERSON_NAME] Map" at bounding box center [59, 346] width 86 height 42
copy span "[PERSON_NAME]"
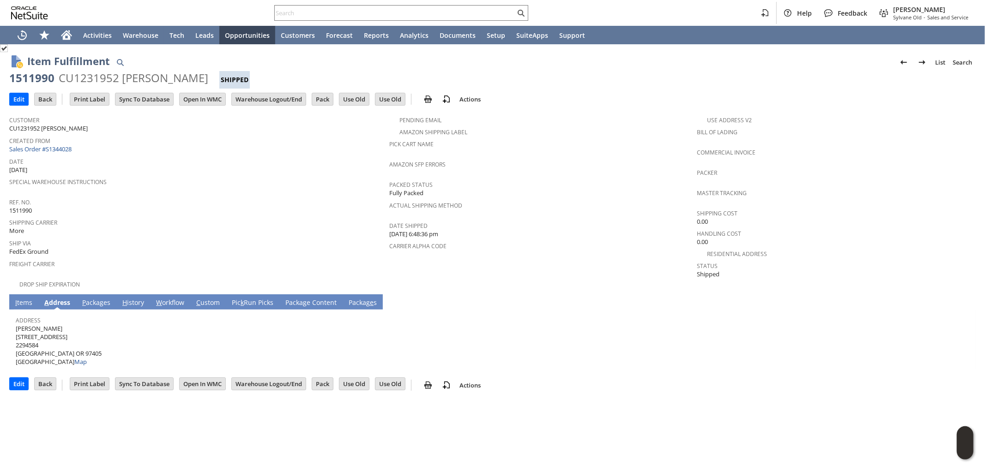
drag, startPoint x: 65, startPoint y: 332, endPoint x: 58, endPoint y: 330, distance: 7.3
click at [65, 332] on span "[PERSON_NAME] [STREET_ADDRESS][PERSON_NAME][PERSON_NAME] Map" at bounding box center [59, 346] width 86 height 42
drag, startPoint x: 61, startPoint y: 327, endPoint x: 16, endPoint y: 326, distance: 45.3
click at [16, 326] on span "Susan Szakalski 2115 Brittany St 2294584 Eugene OR 97405 United States Map" at bounding box center [59, 346] width 86 height 42
copy span "[STREET_ADDRESS]"
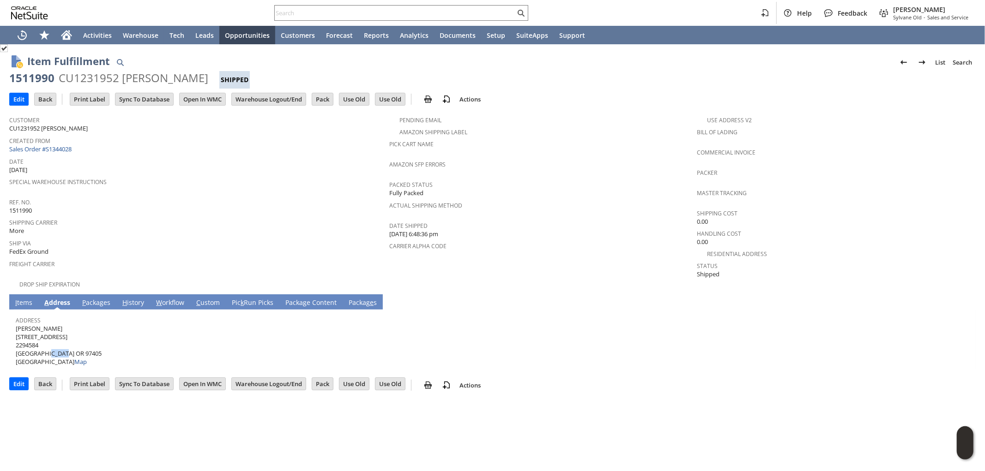
drag, startPoint x: 47, startPoint y: 344, endPoint x: 65, endPoint y: 343, distance: 17.6
click at [65, 343] on span "Susan Szakalski 2115 Brittany St 2294584 Eugene OR 97405 United States Map" at bounding box center [59, 346] width 86 height 42
copy span "97405"
drag, startPoint x: 35, startPoint y: 344, endPoint x: 16, endPoint y: 344, distance: 18.9
click at [16, 344] on span "Susan Szakalski 2115 Brittany St 2294584 Eugene OR 97405 United States Map" at bounding box center [59, 346] width 86 height 42
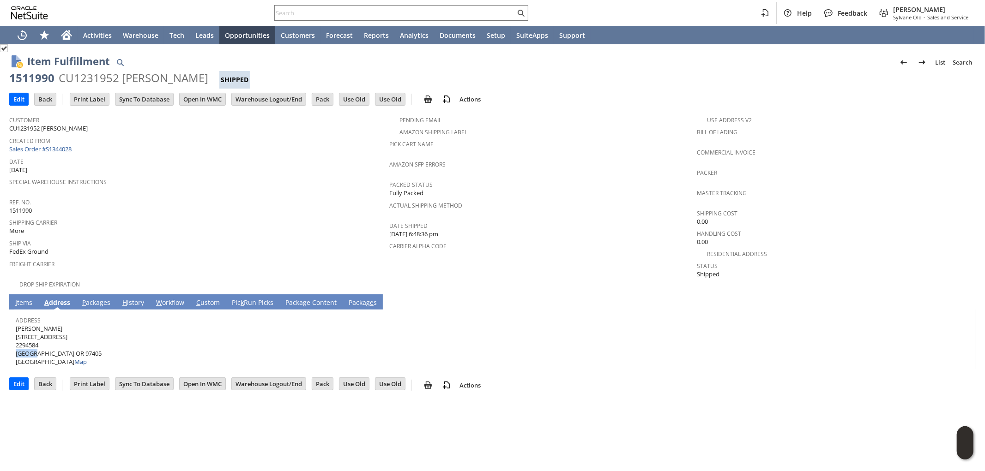
copy span "Eugene"
click at [89, 298] on link "P ackages" at bounding box center [96, 303] width 33 height 10
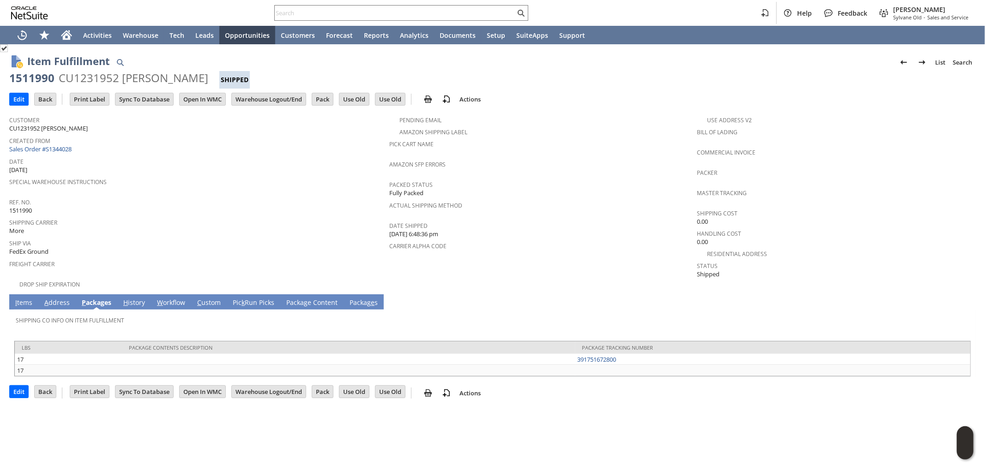
click at [18, 298] on link "I tems" at bounding box center [24, 303] width 22 height 10
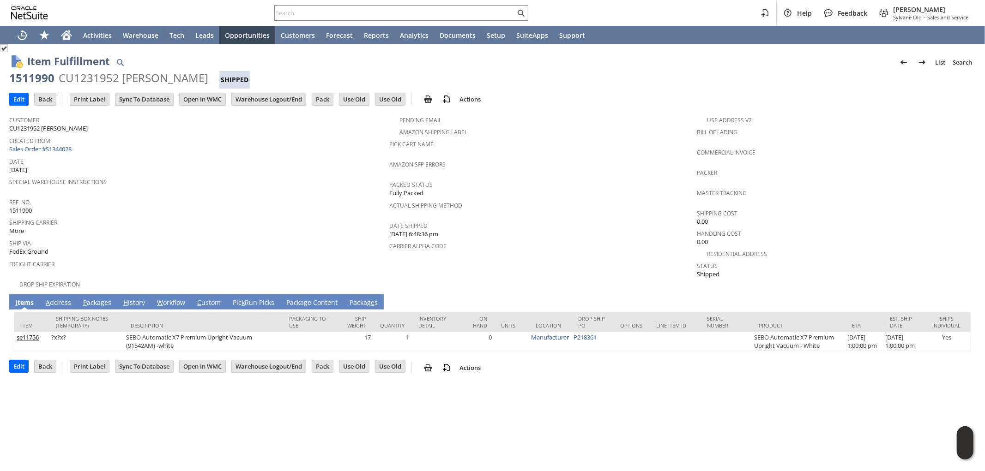
click at [96, 298] on link "P ackages" at bounding box center [97, 303] width 33 height 10
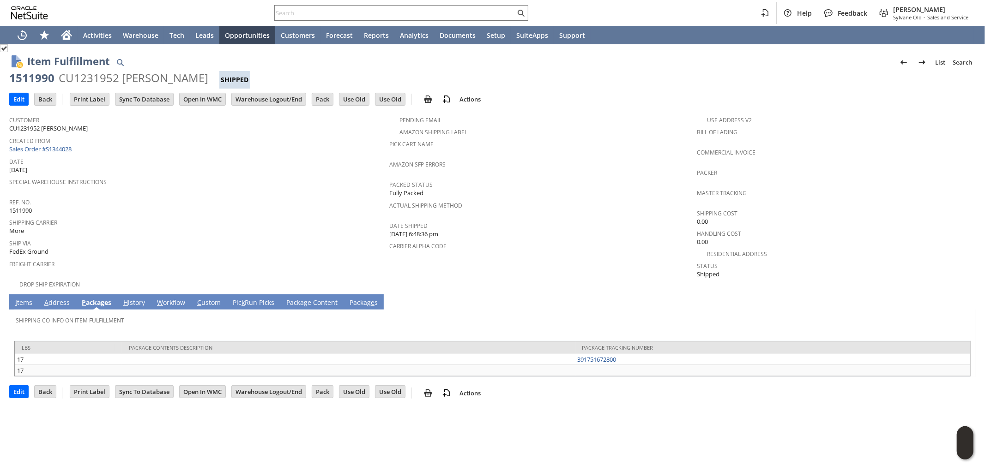
click at [67, 298] on link "A ddress" at bounding box center [57, 303] width 30 height 10
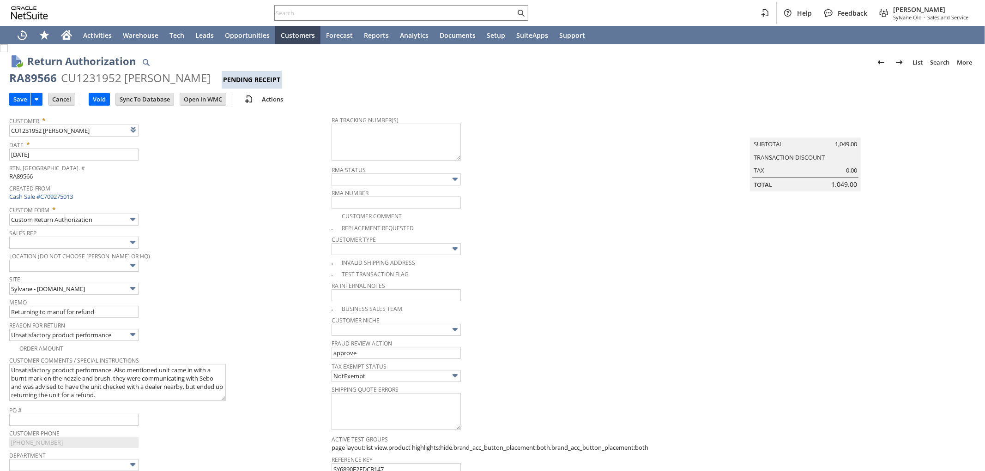
type input "Add"
type input "Copy Previous"
click at [363, 128] on textarea at bounding box center [396, 142] width 129 height 37
paste textarea "791933460511"
type textarea "791933460511 - email, returning to manuf"
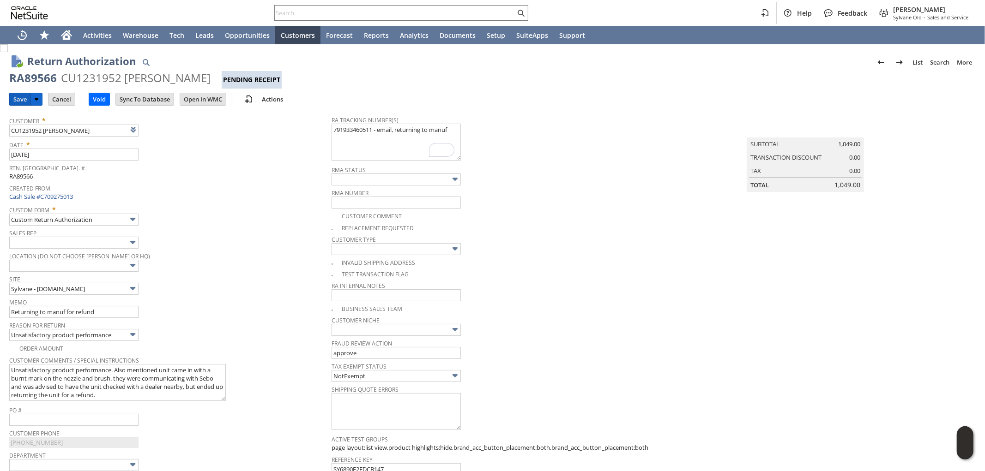
click at [15, 95] on input "Save" at bounding box center [20, 99] width 21 height 12
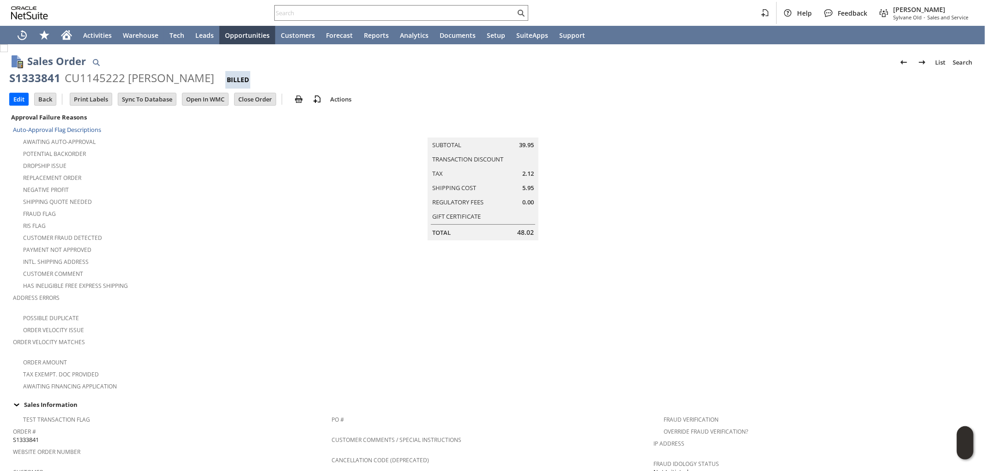
drag, startPoint x: 127, startPoint y: 77, endPoint x: 200, endPoint y: 72, distance: 73.1
click at [199, 71] on div "CU1145222 [PERSON_NAME]" at bounding box center [140, 78] width 150 height 15
copy div "[PERSON_NAME]"
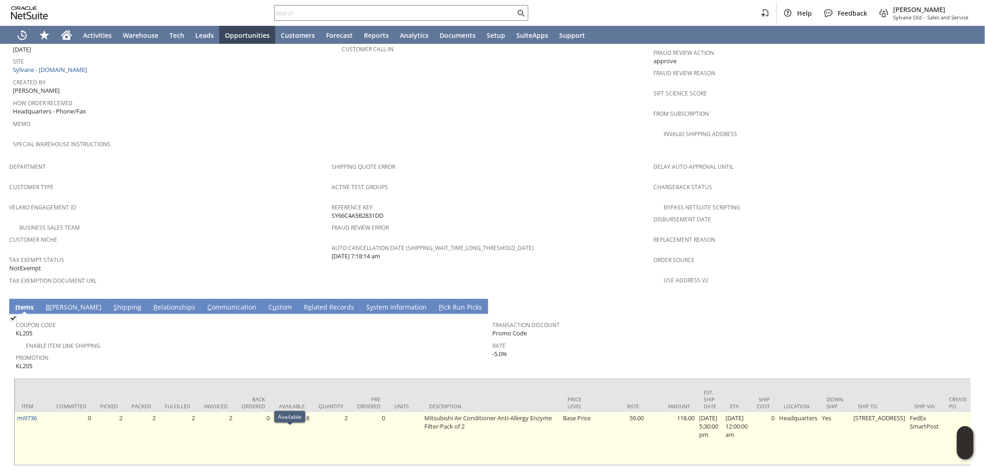
scroll to position [477, 0]
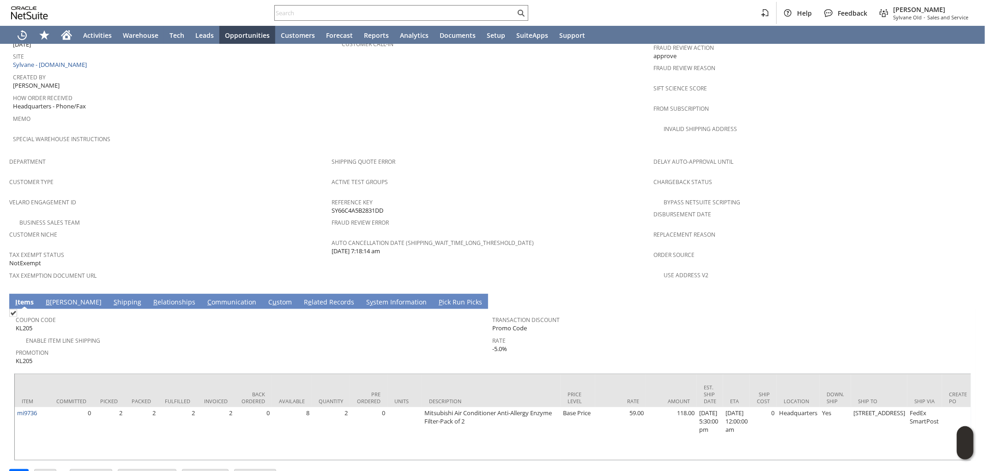
click at [256, 346] on div "Promotion KL205" at bounding box center [252, 356] width 472 height 20
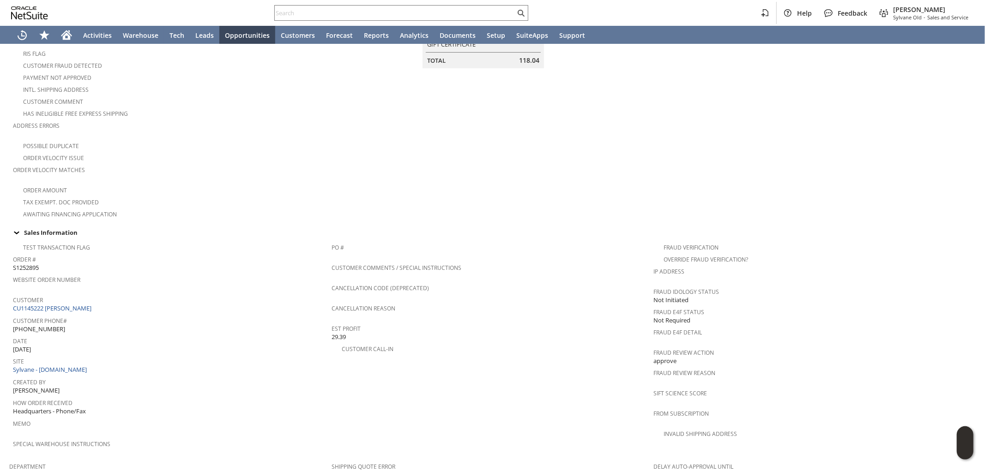
scroll to position [256, 0]
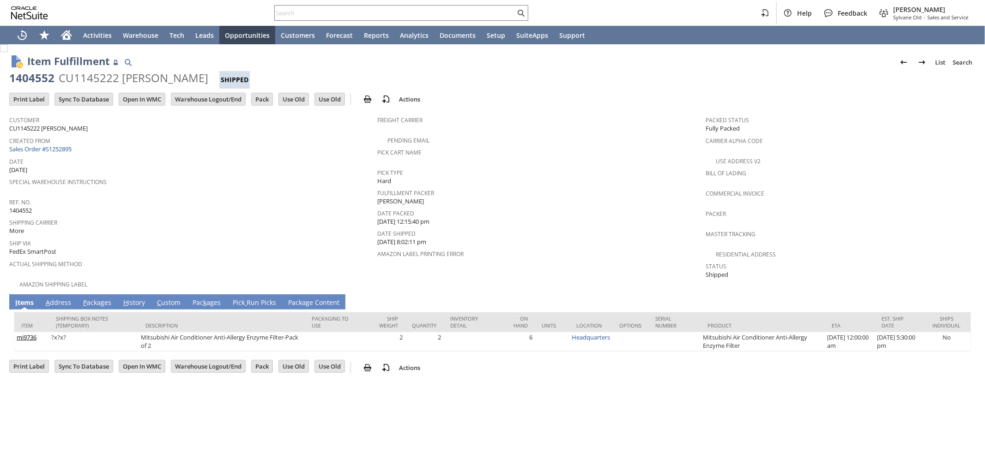
click at [54, 298] on link "A ddress" at bounding box center [58, 303] width 30 height 10
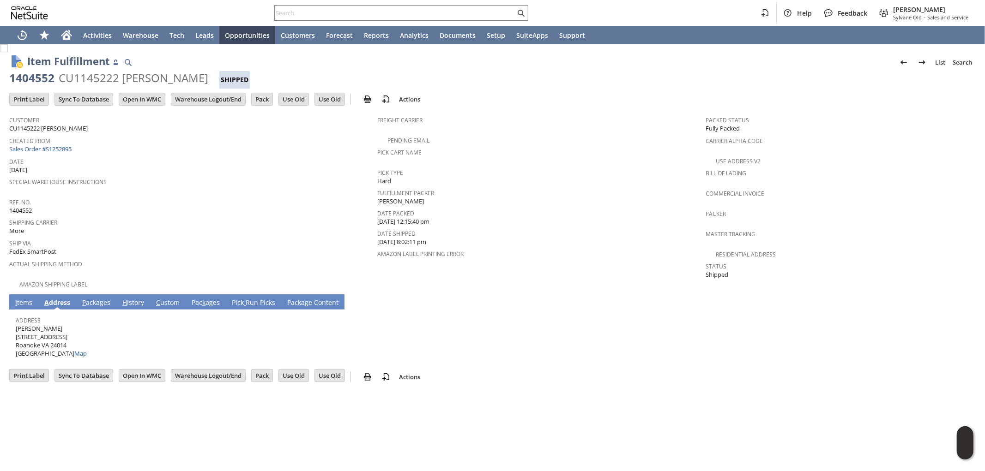
drag, startPoint x: 48, startPoint y: 320, endPoint x: 14, endPoint y: 322, distance: 34.2
click at [14, 322] on td "Address [PERSON_NAME] [STREET_ADDRESS] Map" at bounding box center [492, 335] width 957 height 51
click at [78, 322] on div "Address [PERSON_NAME] [STREET_ADDRESS] Map" at bounding box center [490, 336] width 949 height 44
drag, startPoint x: 58, startPoint y: 319, endPoint x: 15, endPoint y: 320, distance: 42.5
click at [16, 325] on span "[PERSON_NAME] [STREET_ADDRESS] Map" at bounding box center [51, 342] width 71 height 34
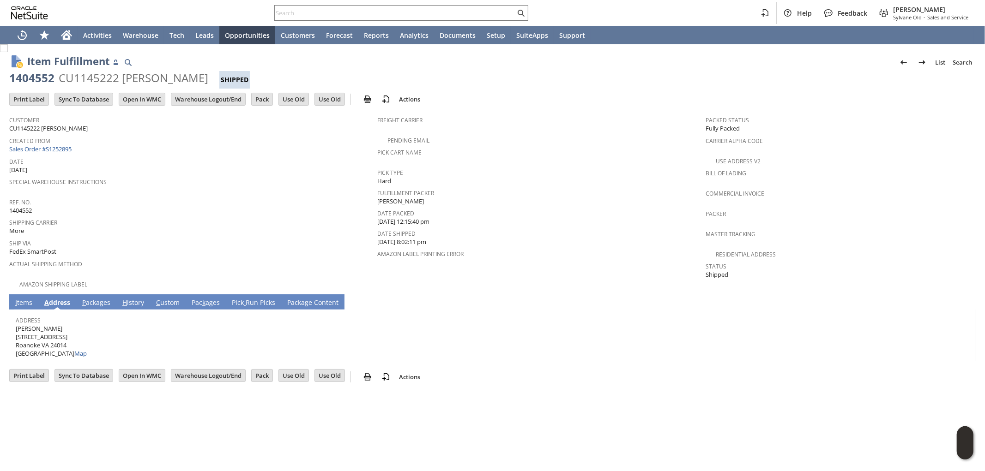
copy span "[PERSON_NAME]"
click at [33, 325] on span "[PERSON_NAME] [STREET_ADDRESS] Map" at bounding box center [51, 342] width 71 height 34
click at [31, 325] on span "[PERSON_NAME] [STREET_ADDRESS] Map" at bounding box center [51, 342] width 71 height 34
drag, startPoint x: 30, startPoint y: 321, endPoint x: 15, endPoint y: 321, distance: 14.8
click at [16, 325] on span "[PERSON_NAME] [STREET_ADDRESS] Map" at bounding box center [51, 342] width 71 height 34
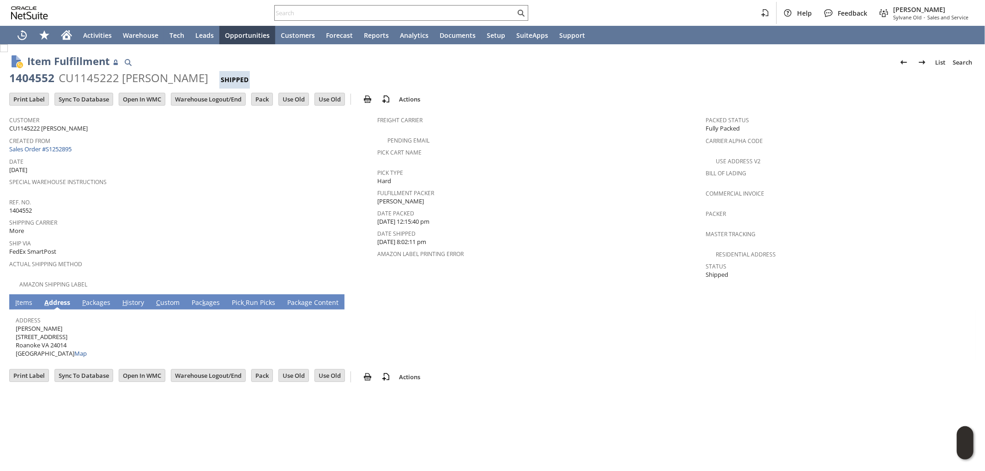
copy span "[PERSON_NAME]"
drag, startPoint x: 33, startPoint y: 317, endPoint x: 55, endPoint y: 319, distance: 22.2
click at [55, 325] on span "[PERSON_NAME] [STREET_ADDRESS] Map" at bounding box center [51, 342] width 71 height 34
copy span "[PERSON_NAME]"
drag, startPoint x: 51, startPoint y: 334, endPoint x: 70, endPoint y: 333, distance: 18.9
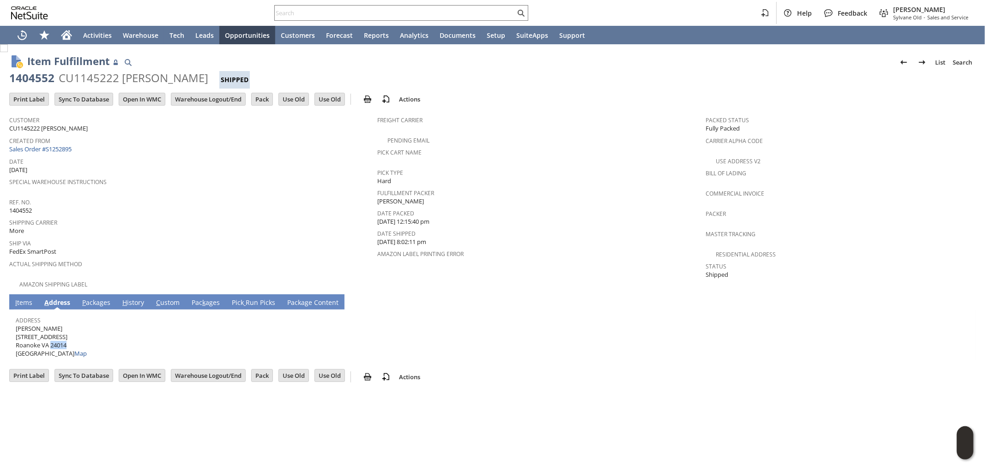
click at [70, 333] on span "[PERSON_NAME] [STREET_ADDRESS] Map" at bounding box center [51, 342] width 71 height 34
copy span "24014"
drag, startPoint x: 45, startPoint y: 335, endPoint x: 30, endPoint y: 338, distance: 14.7
click at [43, 336] on span "[PERSON_NAME] [STREET_ADDRESS] Map" at bounding box center [51, 342] width 71 height 34
drag, startPoint x: 34, startPoint y: 336, endPoint x: 16, endPoint y: 337, distance: 17.6
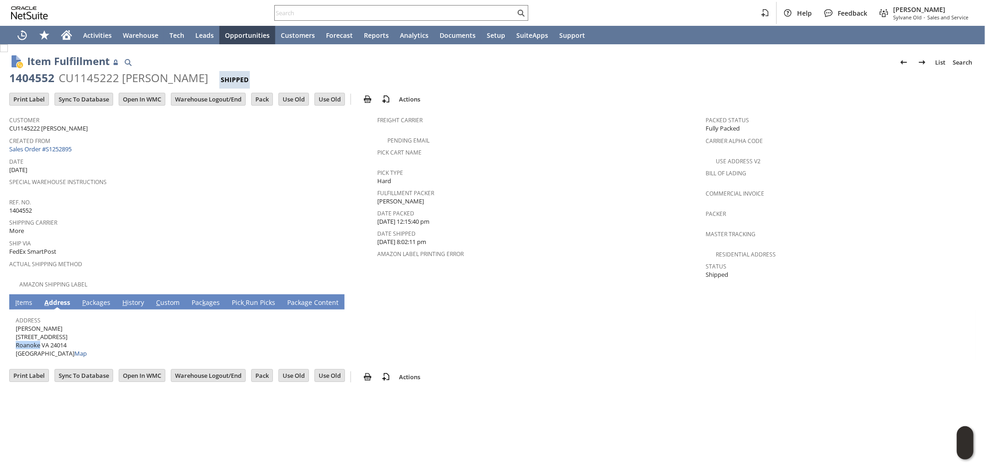
click at [16, 337] on span "[PERSON_NAME] [STREET_ADDRESS] Map" at bounding box center [51, 342] width 71 height 34
copy span "Roanoke"
drag, startPoint x: 69, startPoint y: 336, endPoint x: 51, endPoint y: 336, distance: 18.0
click at [51, 336] on span "[PERSON_NAME] [STREET_ADDRESS] Map" at bounding box center [51, 342] width 71 height 34
copy span "24014"
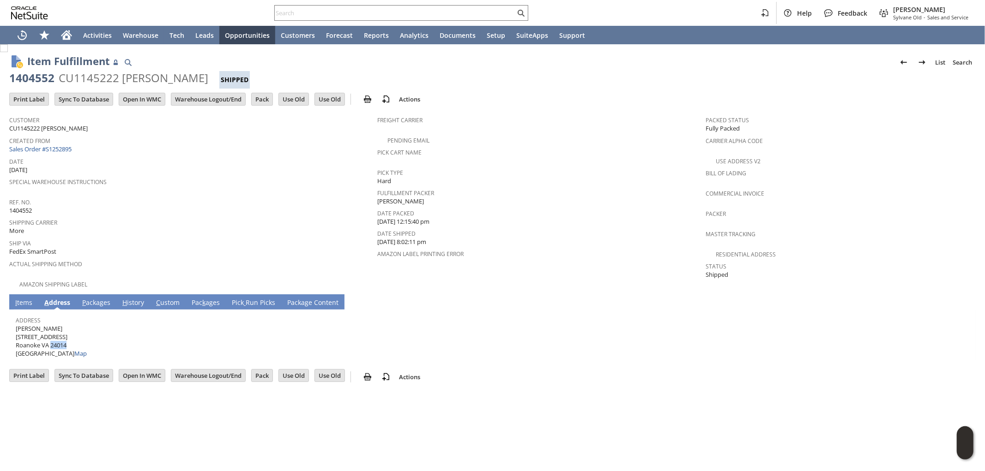
click at [27, 298] on link "I tems" at bounding box center [24, 303] width 22 height 10
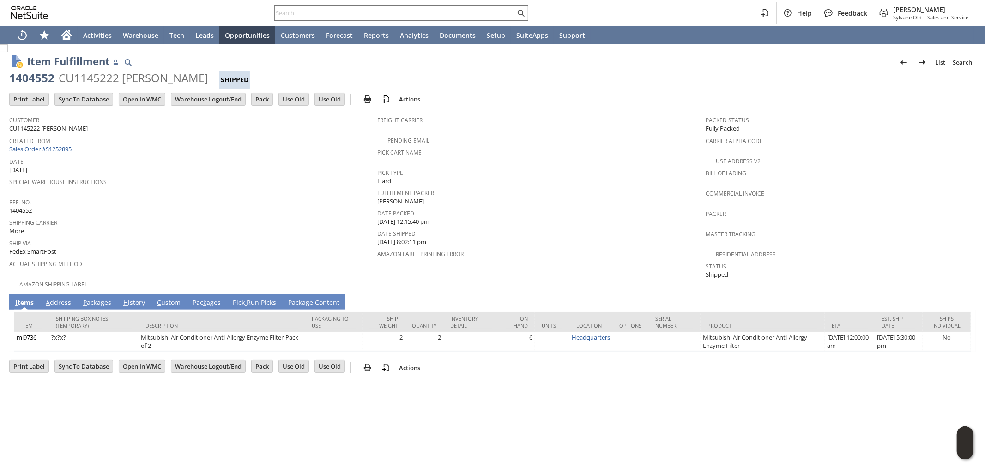
click at [62, 298] on link "A ddress" at bounding box center [58, 303] width 30 height 10
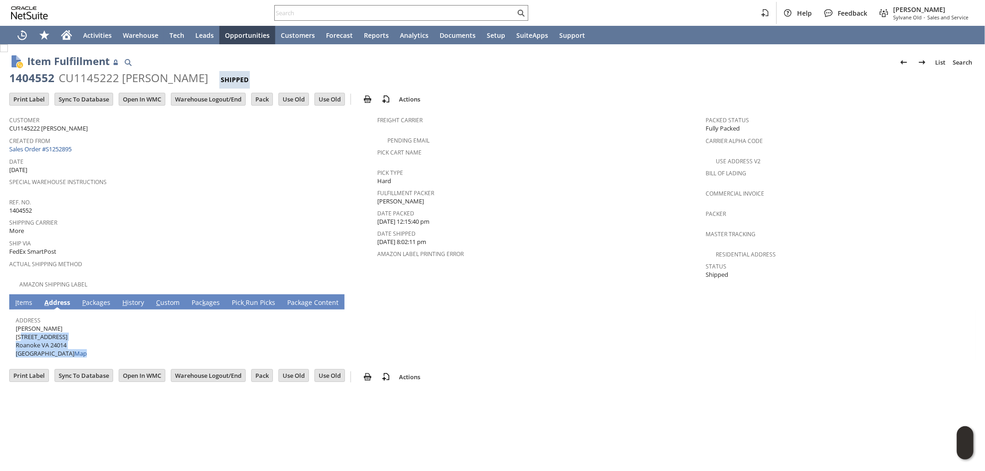
drag, startPoint x: 75, startPoint y: 326, endPoint x: 11, endPoint y: 330, distance: 64.3
click at [21, 330] on div "Address [PERSON_NAME] [STREET_ADDRESS] Map" at bounding box center [490, 336] width 949 height 44
click at [11, 330] on div "Address [PERSON_NAME] [STREET_ADDRESS] Map" at bounding box center [492, 335] width 966 height 51
drag, startPoint x: 30, startPoint y: 326, endPoint x: 200, endPoint y: 278, distance: 176.5
click at [72, 326] on span "[PERSON_NAME] [STREET_ADDRESS] Map" at bounding box center [51, 342] width 71 height 34
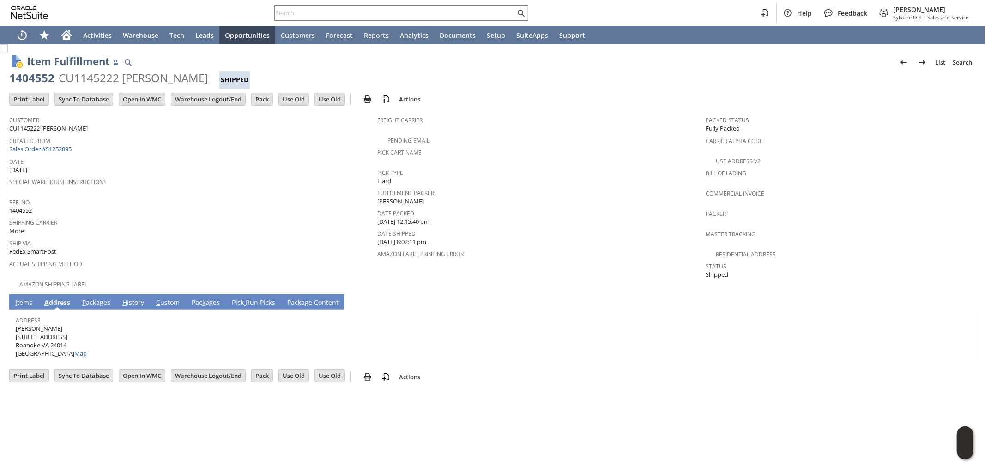
copy span "[STREET_ADDRESS]"
click at [76, 317] on div "Address [PERSON_NAME] [STREET_ADDRESS] Map" at bounding box center [490, 336] width 949 height 44
drag, startPoint x: 56, startPoint y: 320, endPoint x: 15, endPoint y: 321, distance: 41.1
click at [16, 325] on span "[PERSON_NAME] [STREET_ADDRESS] Map" at bounding box center [51, 342] width 71 height 34
copy span "[PERSON_NAME]"
